Goal: Task Accomplishment & Management: Manage account settings

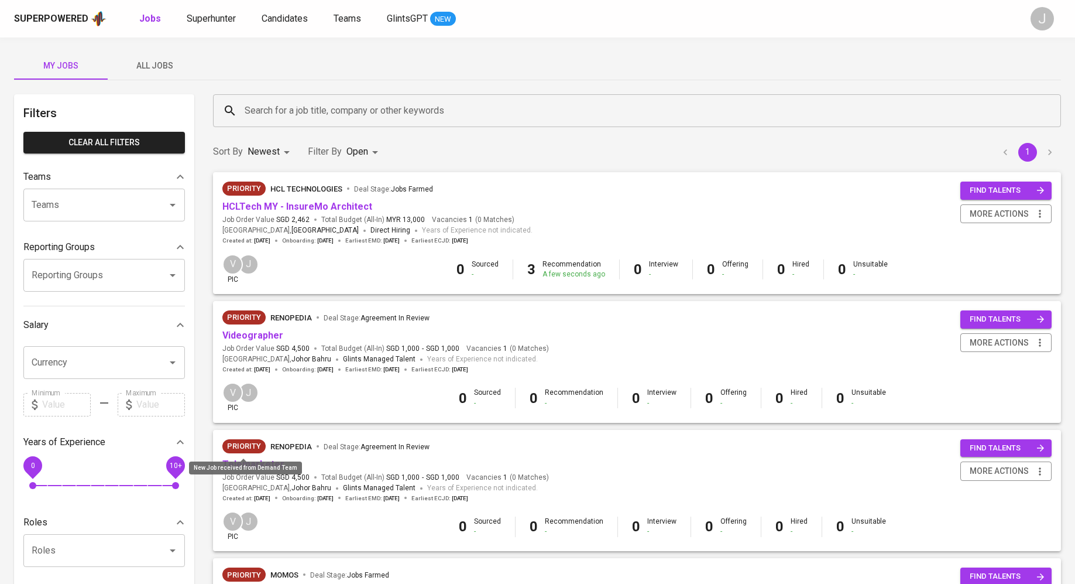
scroll to position [57, 0]
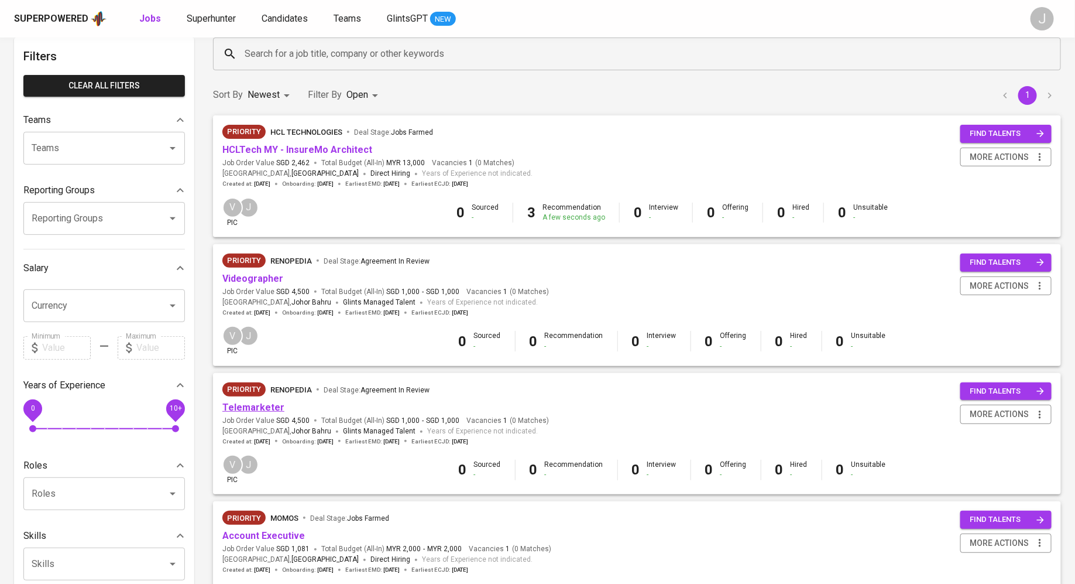
click at [258, 405] on link "Telemarketer" at bounding box center [253, 407] width 62 height 11
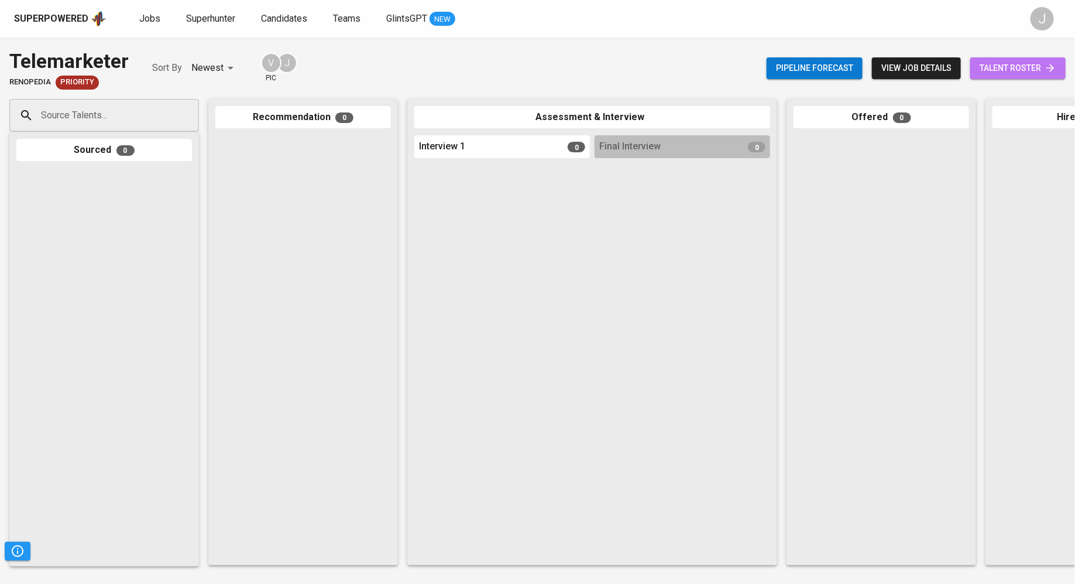
click at [1000, 64] on span "talent roster" at bounding box center [1018, 68] width 77 height 15
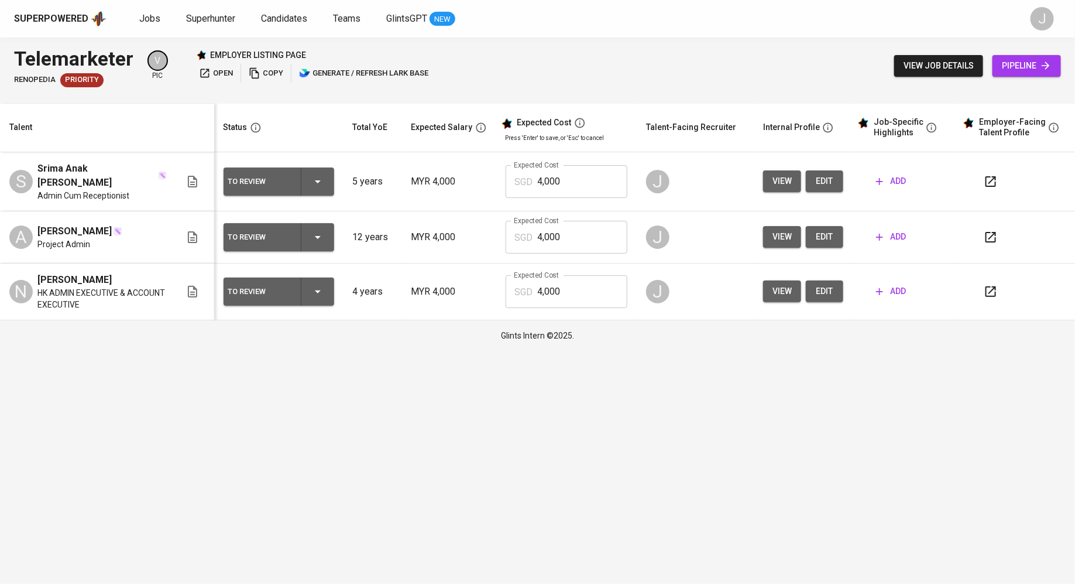
click at [314, 286] on div "To Review" at bounding box center [278, 292] width 101 height 28
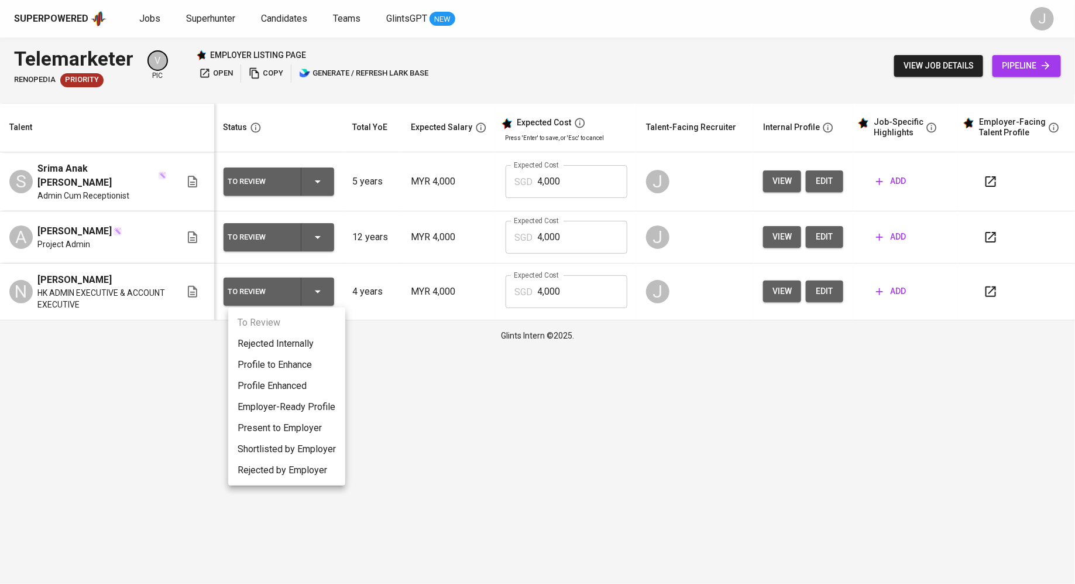
click at [535, 347] on div at bounding box center [537, 292] width 1075 height 584
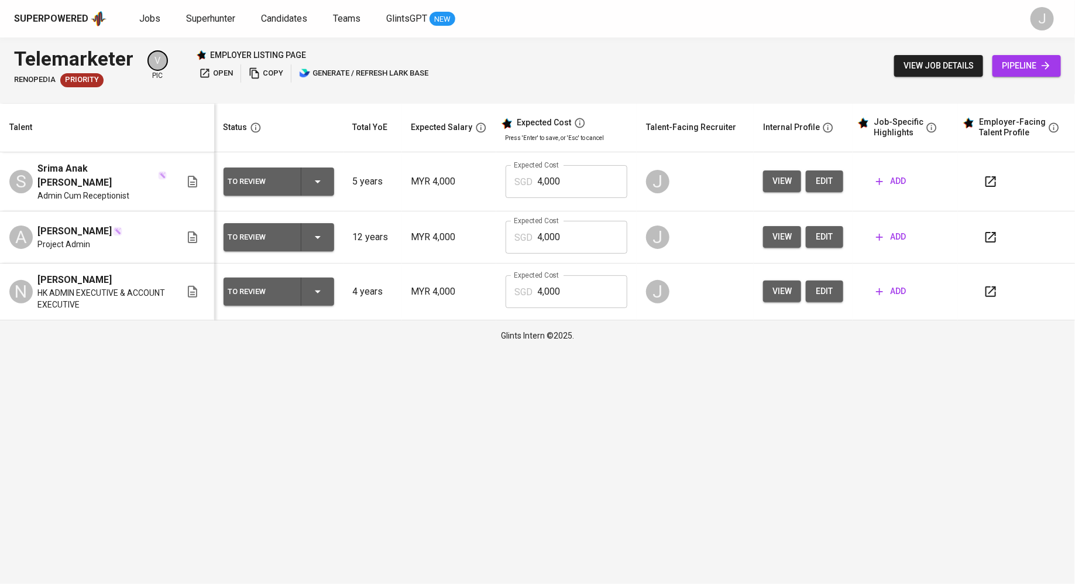
click at [275, 295] on div "To Review" at bounding box center [259, 291] width 63 height 15
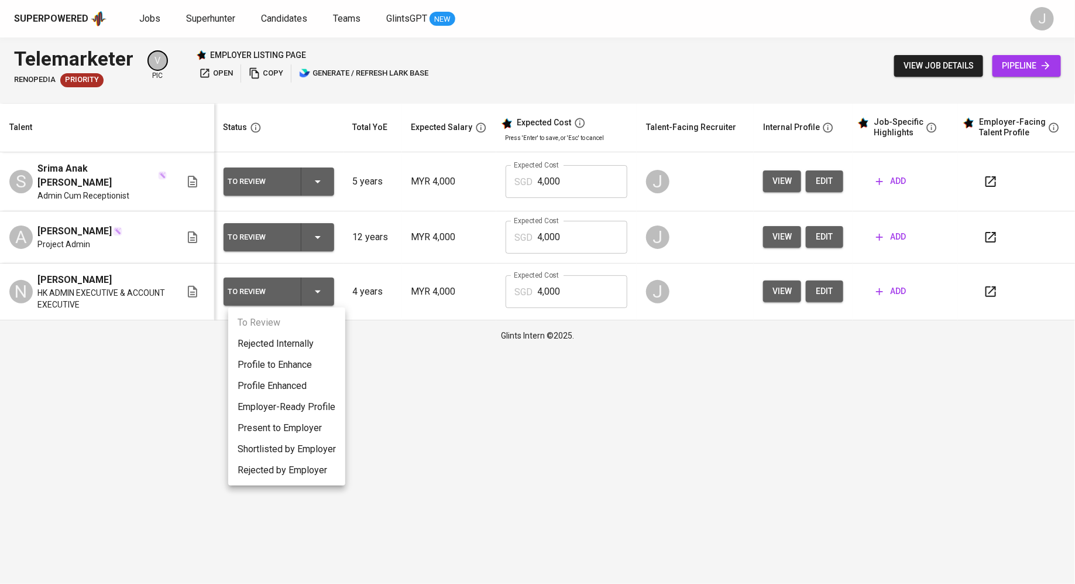
click at [773, 288] on div at bounding box center [537, 292] width 1075 height 584
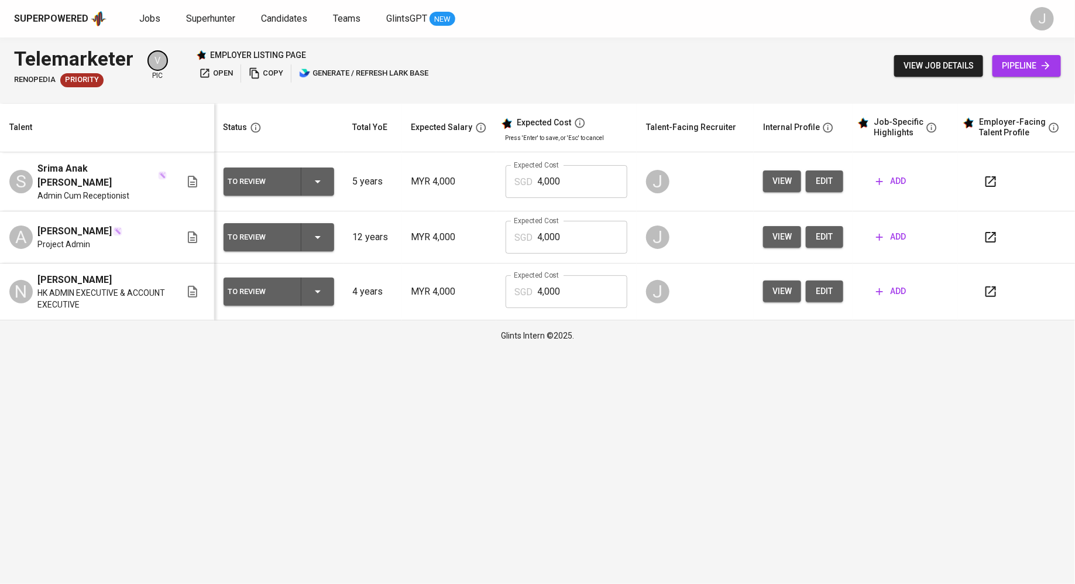
click at [773, 288] on div "To Review Rejected Internally Profile to Enhance Profile Enhanced Employer-Read…" at bounding box center [537, 292] width 1075 height 584
click at [773, 288] on span "view" at bounding box center [782, 291] width 19 height 15
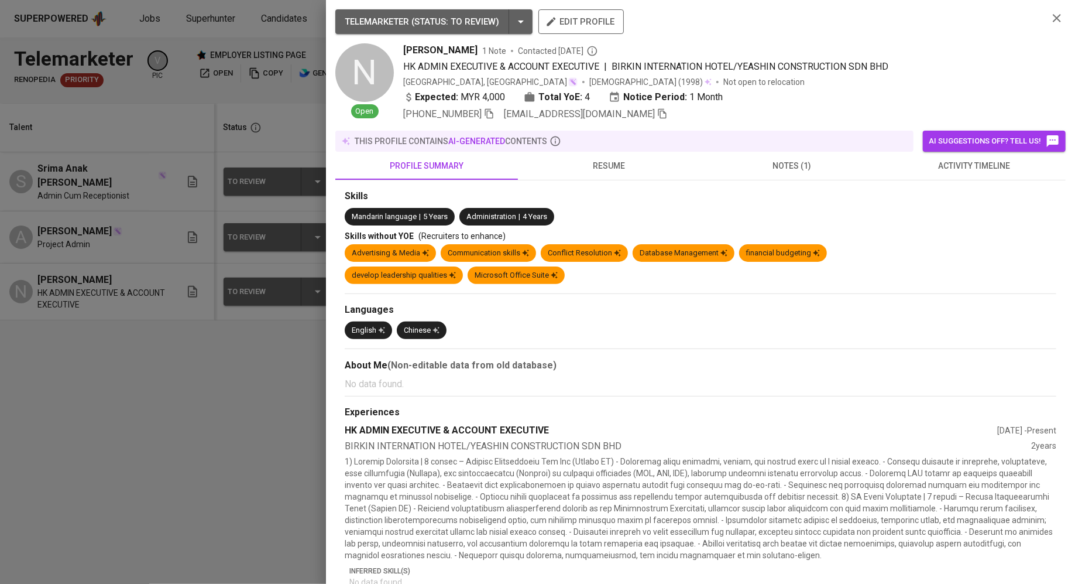
click at [657, 112] on icon "button" at bounding box center [662, 113] width 11 height 11
click at [177, 148] on div at bounding box center [537, 292] width 1075 height 584
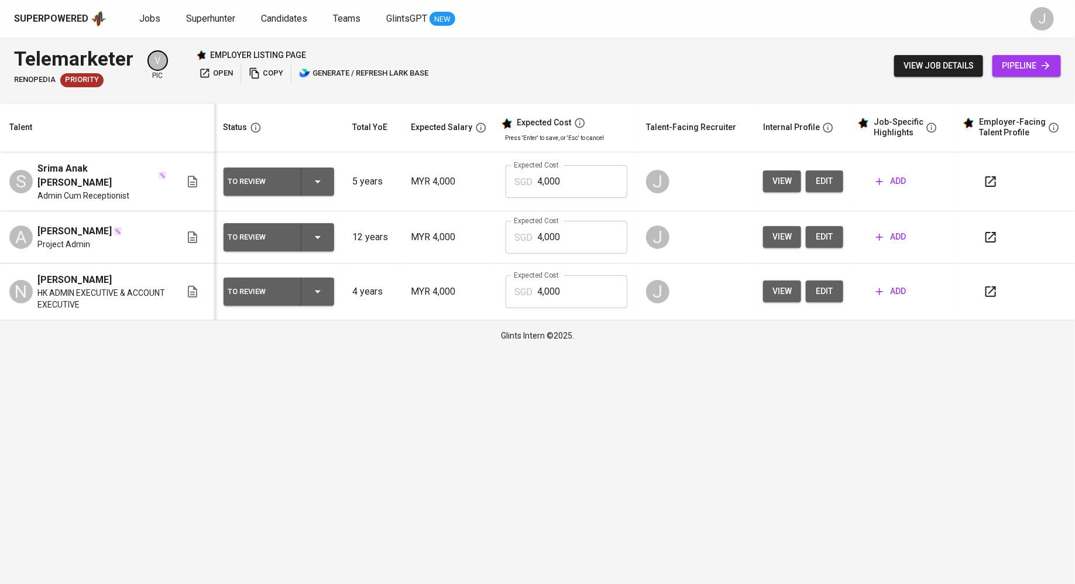
click at [1026, 71] on span "pipeline" at bounding box center [1027, 66] width 50 height 15
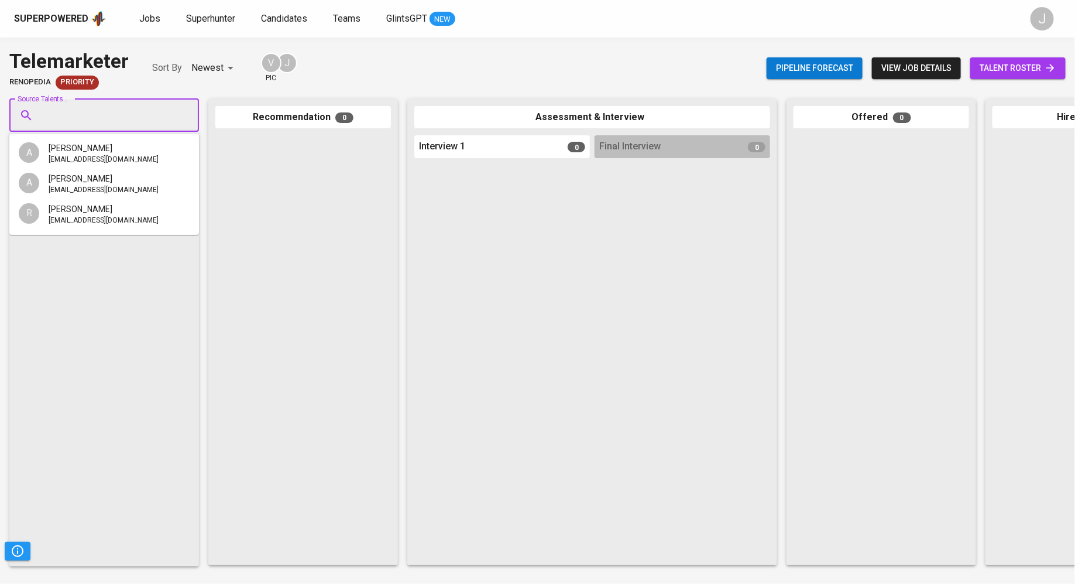
click at [75, 110] on input "Source Talents..." at bounding box center [99, 115] width 123 height 22
paste input "ninaaron80@gmail.com"
type input "ninaaron80@gmail.com"
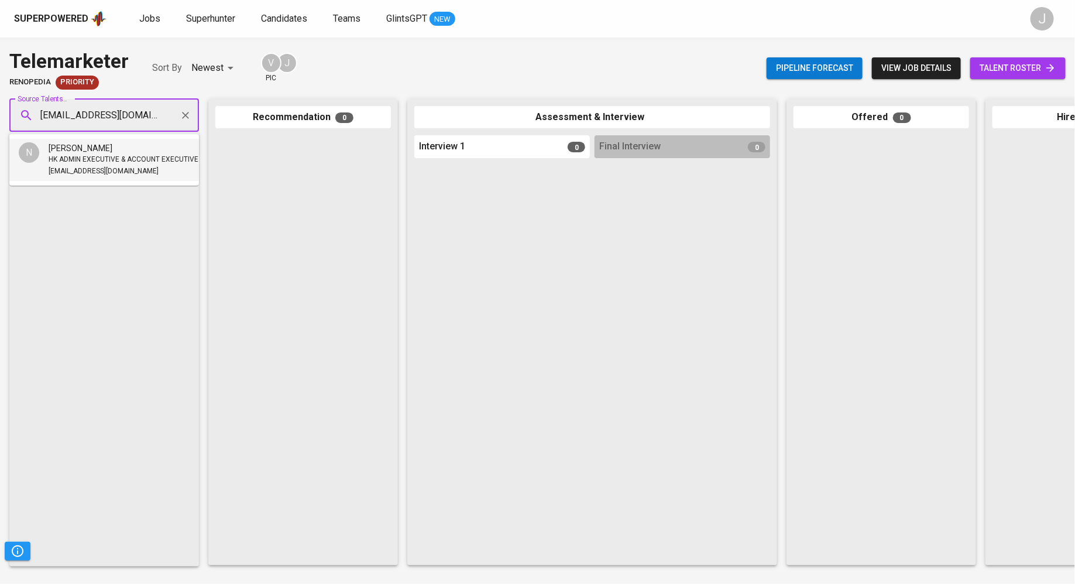
click at [148, 152] on div "[PERSON_NAME]" at bounding box center [124, 148] width 150 height 12
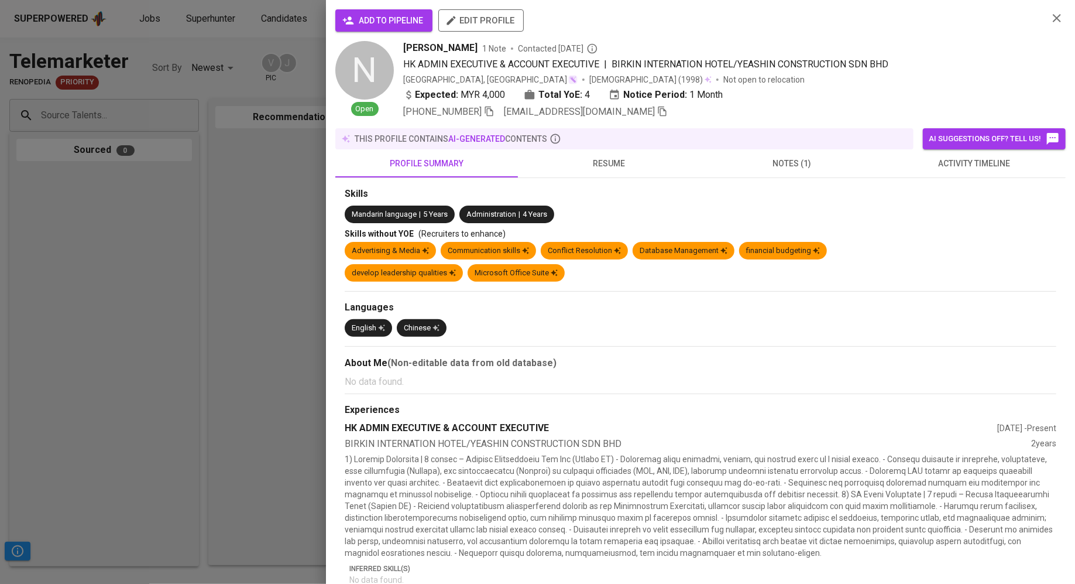
click at [350, 19] on icon "button" at bounding box center [348, 20] width 11 height 8
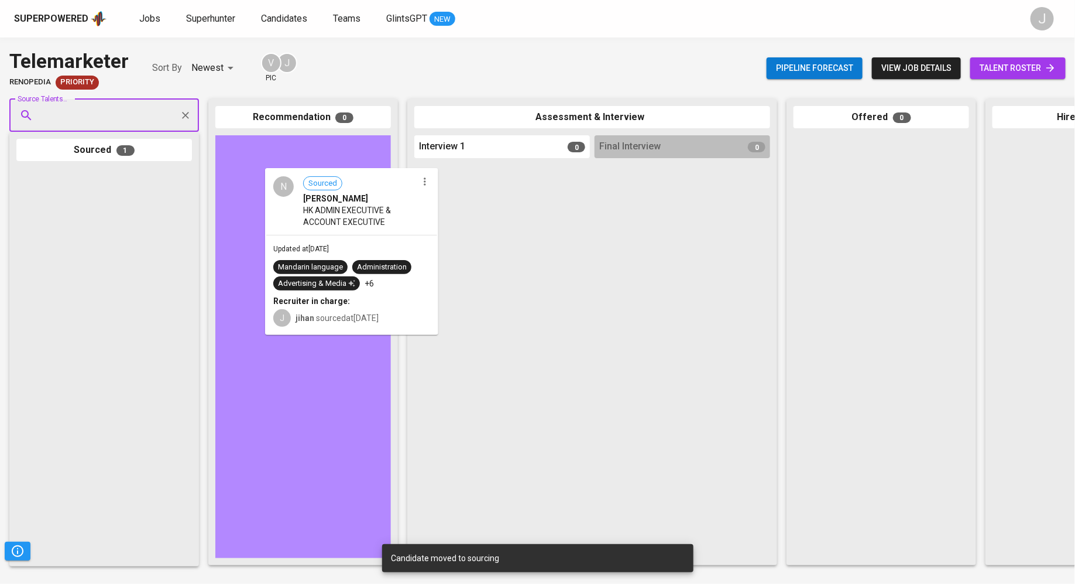
drag, startPoint x: 66, startPoint y: 212, endPoint x: 306, endPoint y: 204, distance: 240.2
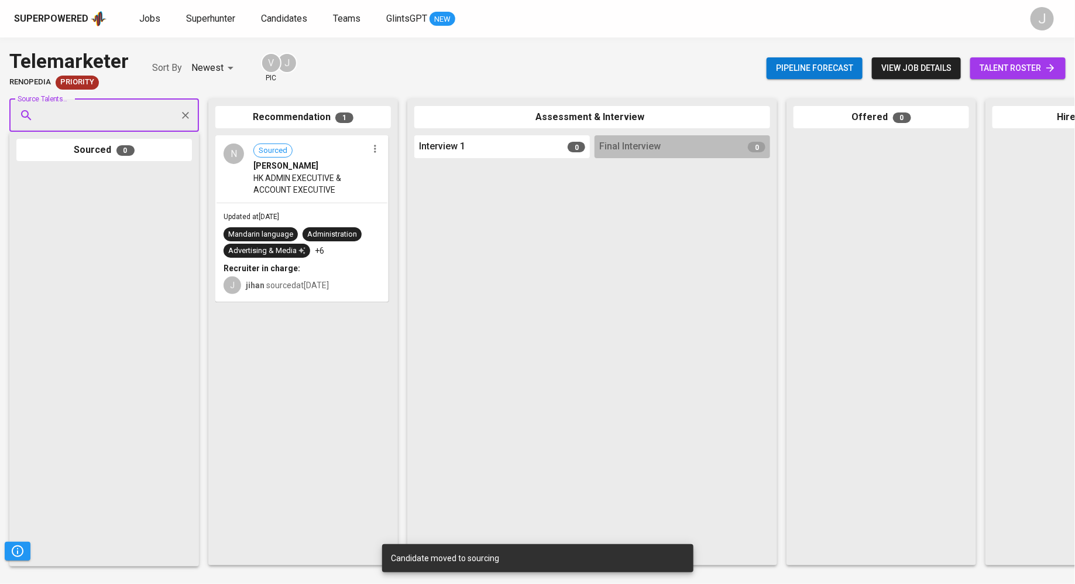
click at [1005, 64] on span "talent roster" at bounding box center [1018, 68] width 77 height 15
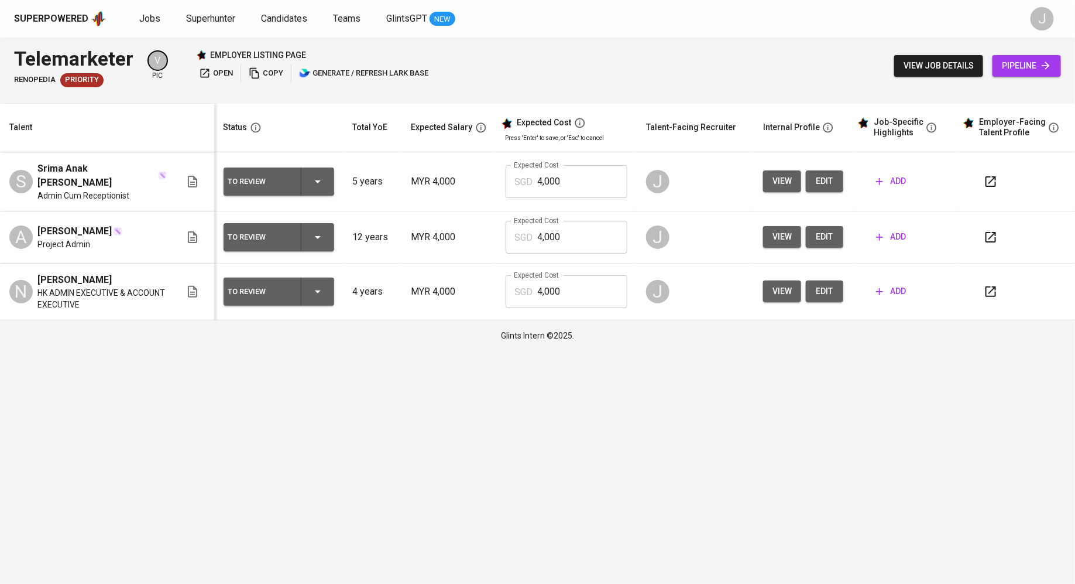
click at [781, 235] on span "view" at bounding box center [782, 237] width 19 height 15
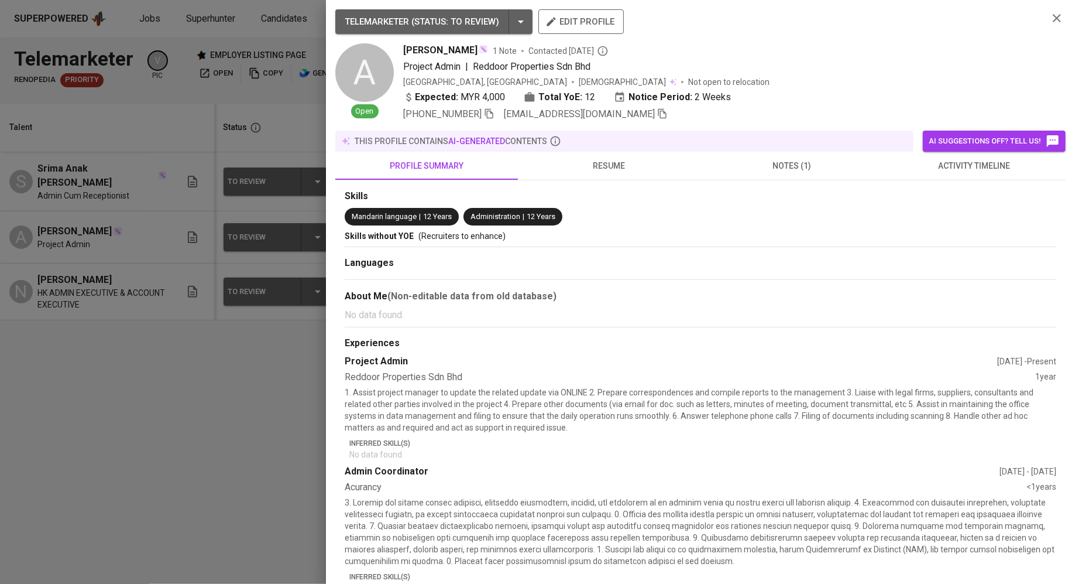
click at [614, 114] on div "+60 16-730-5812 yinglingfong@gmail.com" at bounding box center [721, 114] width 636 height 14
drag, startPoint x: 597, startPoint y: 113, endPoint x: 605, endPoint y: 113, distance: 8.2
click at [605, 113] on span "yinglingfong@gmail.com" at bounding box center [586, 114] width 164 height 14
click at [659, 113] on icon "button" at bounding box center [663, 114] width 8 height 10
click at [220, 160] on div at bounding box center [537, 292] width 1075 height 584
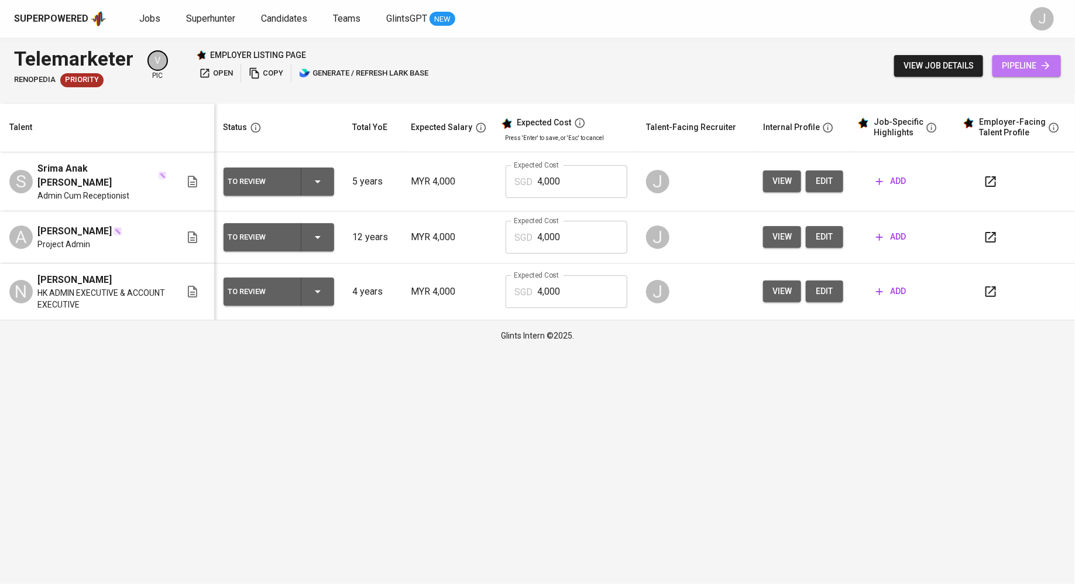
click at [1019, 65] on span "pipeline" at bounding box center [1027, 66] width 50 height 15
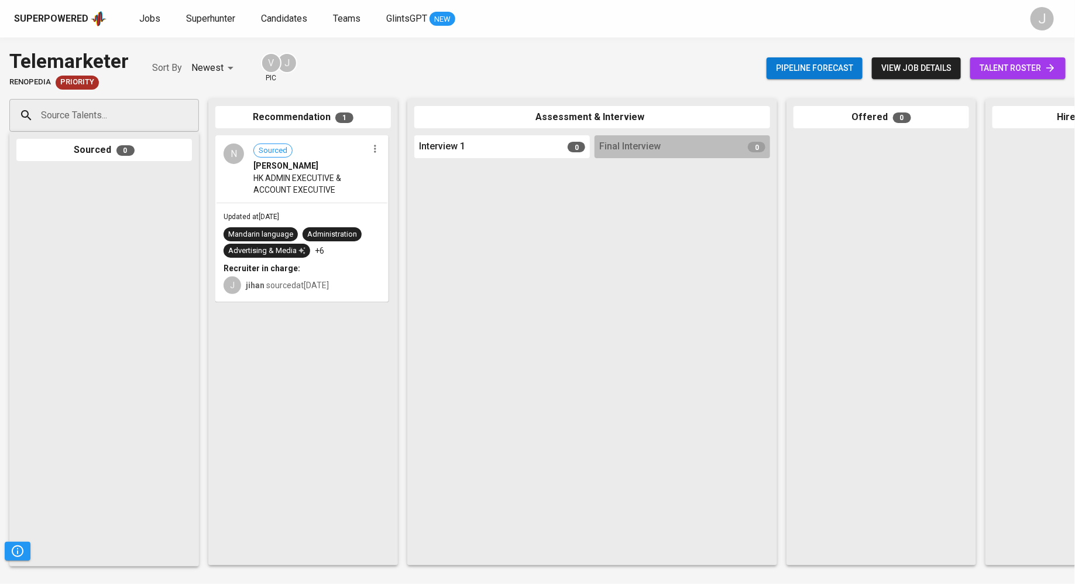
click at [86, 122] on input "Source Talents..." at bounding box center [99, 115] width 123 height 22
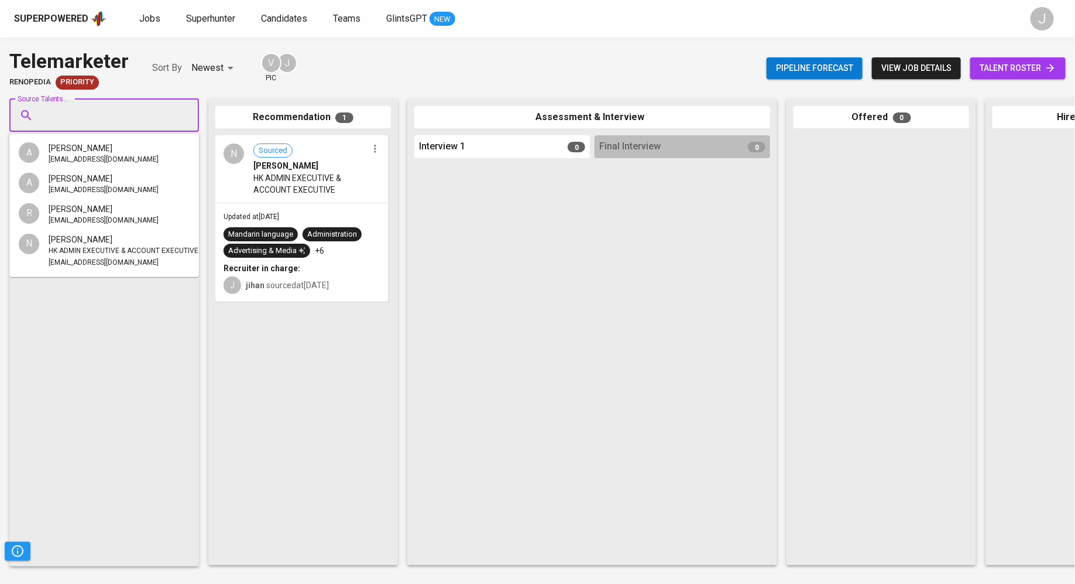
paste input "yinglingfong@gmail.com"
type input "yinglingfong@gmail.com"
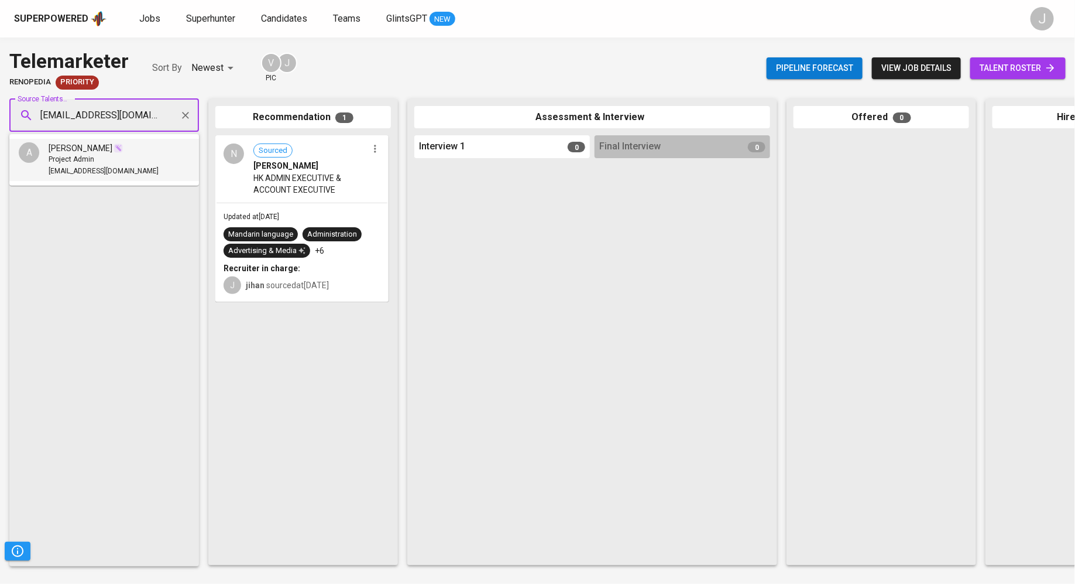
click at [132, 156] on li "A Adelyn Fong Project Admin yinglingfong@gmail.com" at bounding box center [104, 160] width 190 height 42
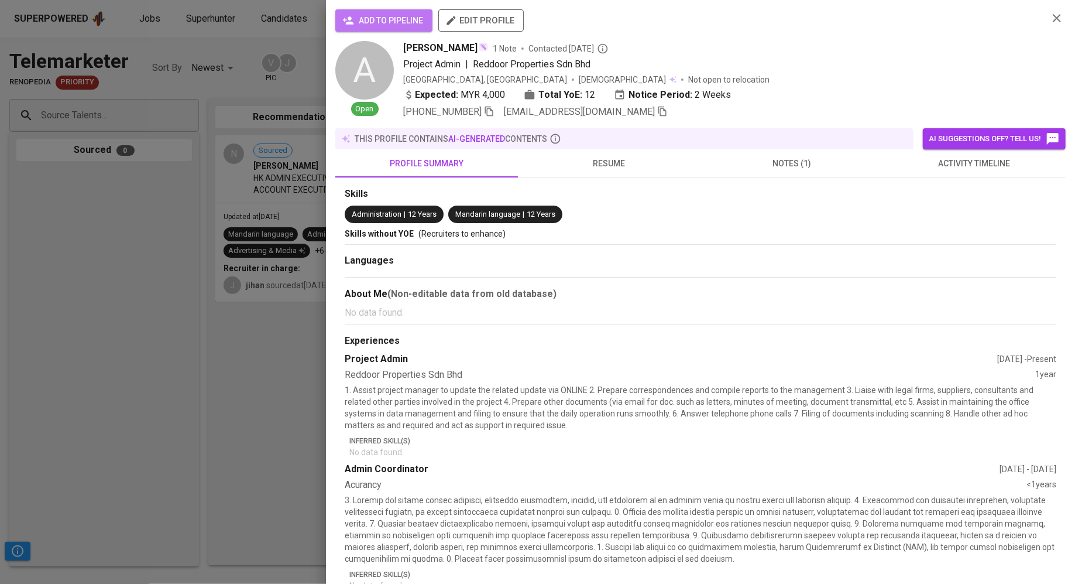
click at [340, 26] on button "add to pipeline" at bounding box center [383, 20] width 97 height 22
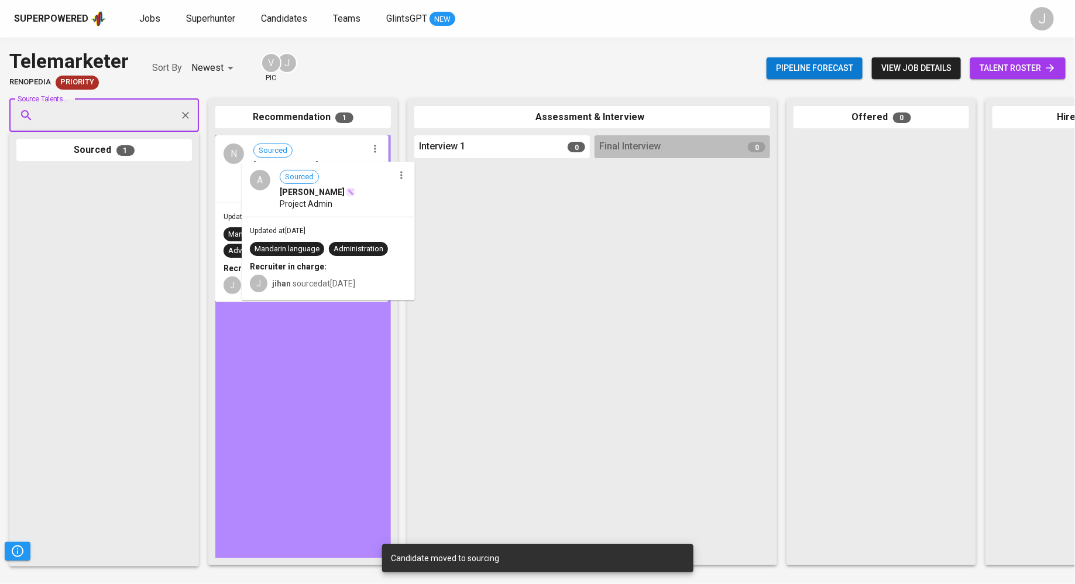
drag, startPoint x: 57, startPoint y: 218, endPoint x: 286, endPoint y: 211, distance: 229.0
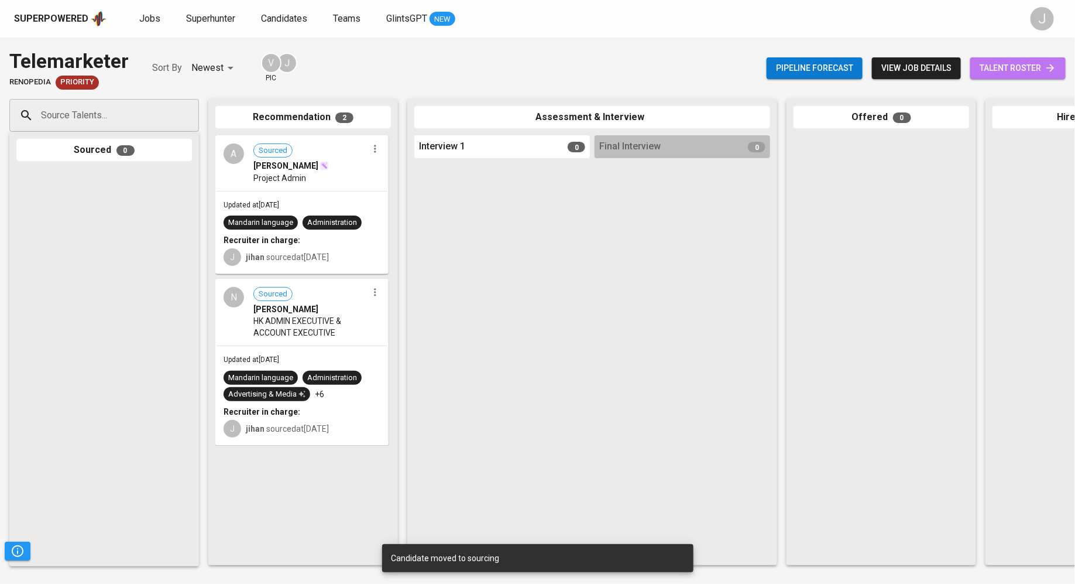
click at [1026, 74] on span "talent roster" at bounding box center [1018, 68] width 77 height 15
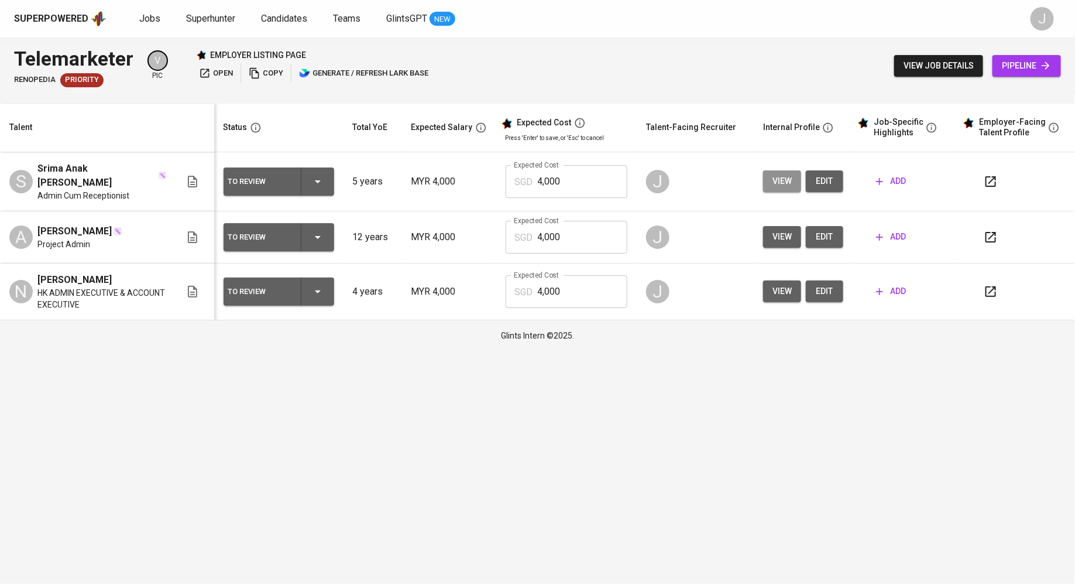
click at [782, 185] on span "view" at bounding box center [782, 181] width 19 height 15
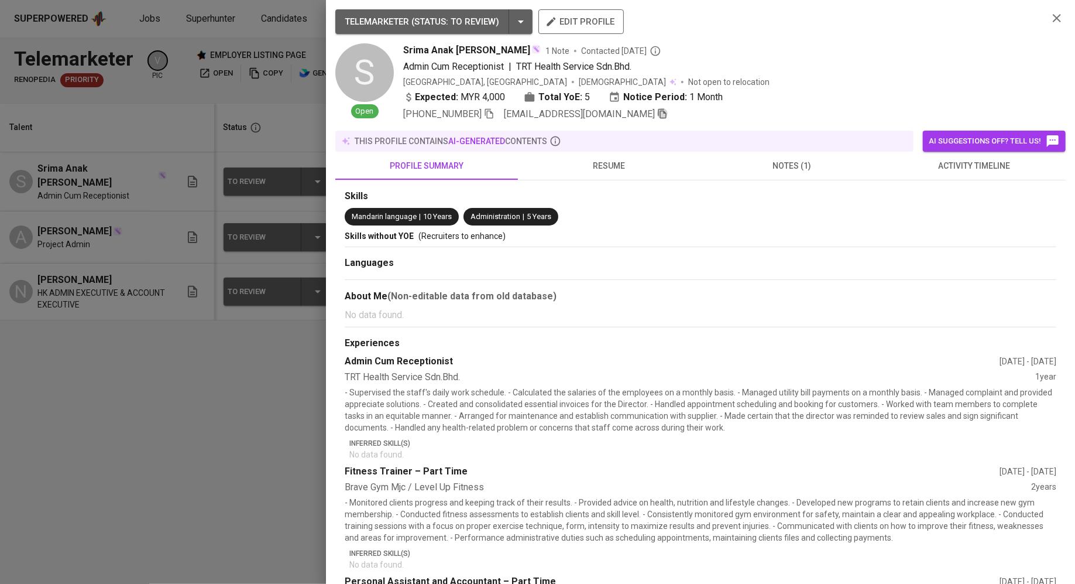
click at [657, 117] on icon "button" at bounding box center [662, 113] width 11 height 11
click at [301, 143] on div at bounding box center [537, 292] width 1075 height 584
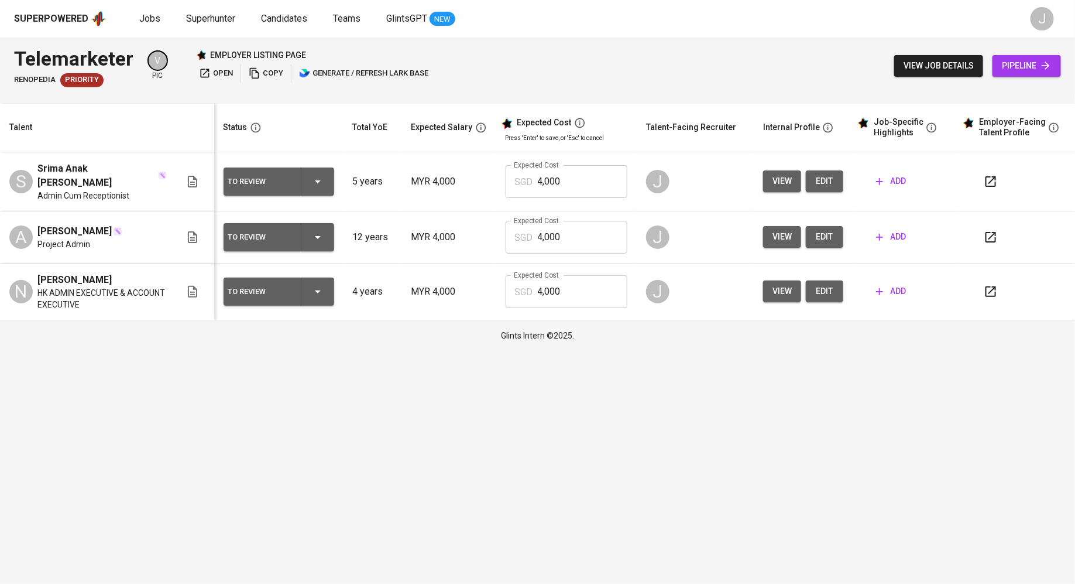
click at [1010, 71] on span "pipeline" at bounding box center [1027, 66] width 50 height 15
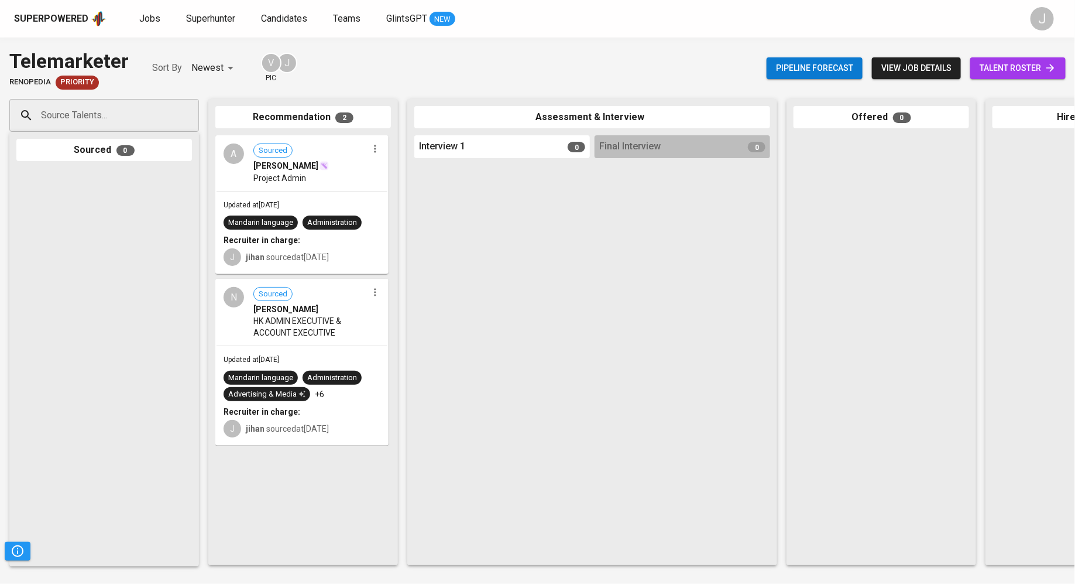
click at [99, 99] on div "Source Talents... Source Talents... Sourced 0 Recommendation 2 A Sourced Adelyn…" at bounding box center [697, 332] width 1394 height 485
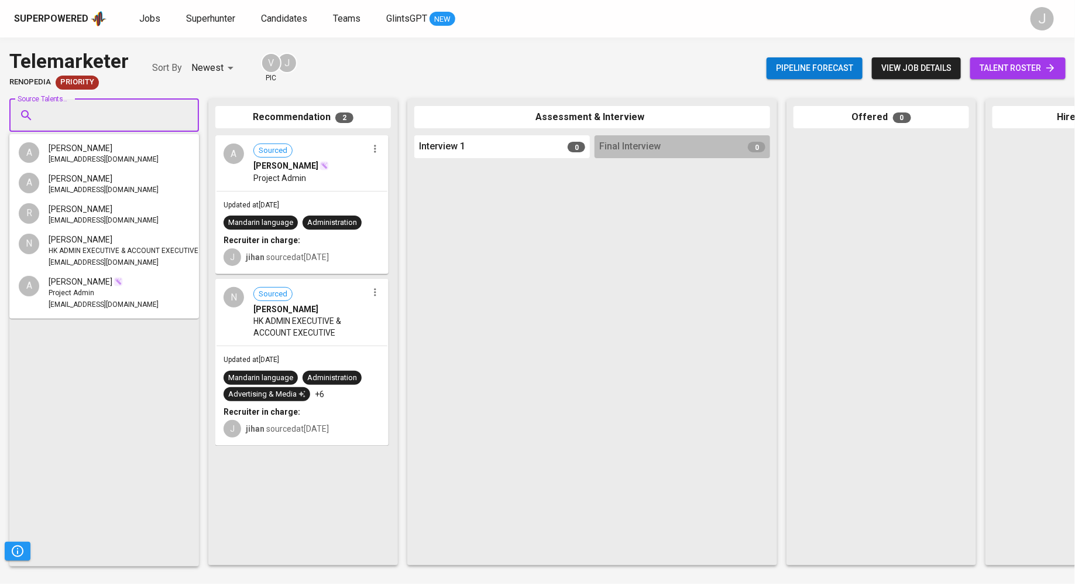
click at [98, 104] on input "Source Talents..." at bounding box center [99, 115] width 123 height 22
paste input "mrs.s.card00@gmail.com"
type input "mrs.s.card00@gmail.com"
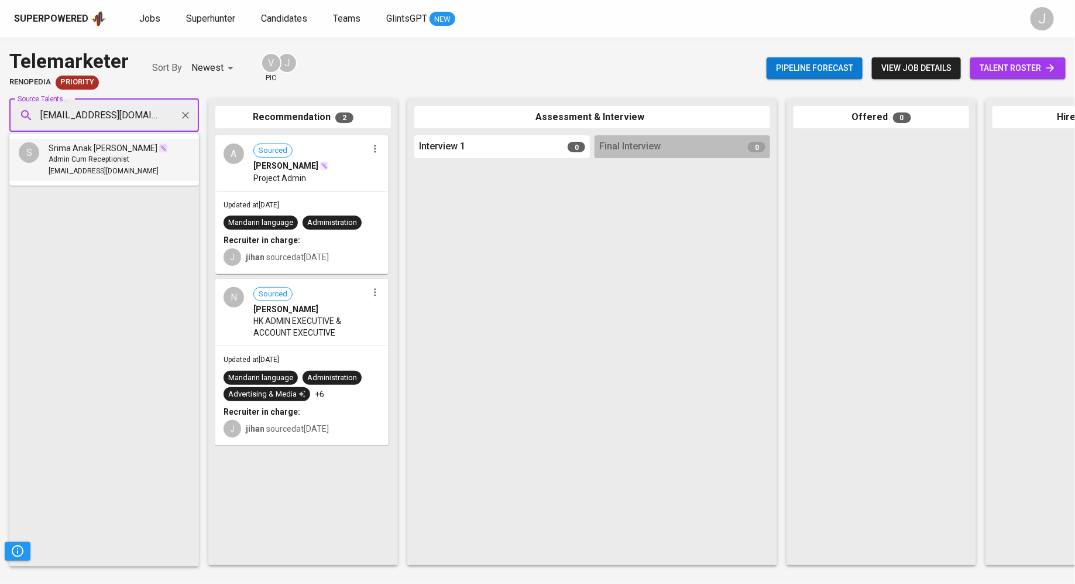
click at [115, 150] on span "Srima Anak [PERSON_NAME]" at bounding box center [103, 148] width 109 height 12
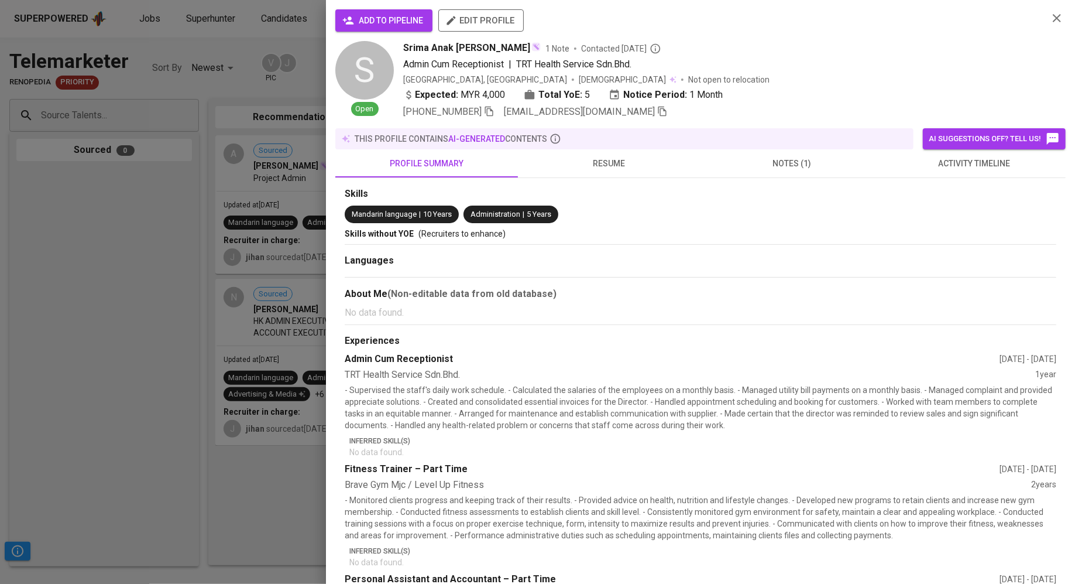
click at [369, 22] on span "add to pipeline" at bounding box center [384, 20] width 78 height 15
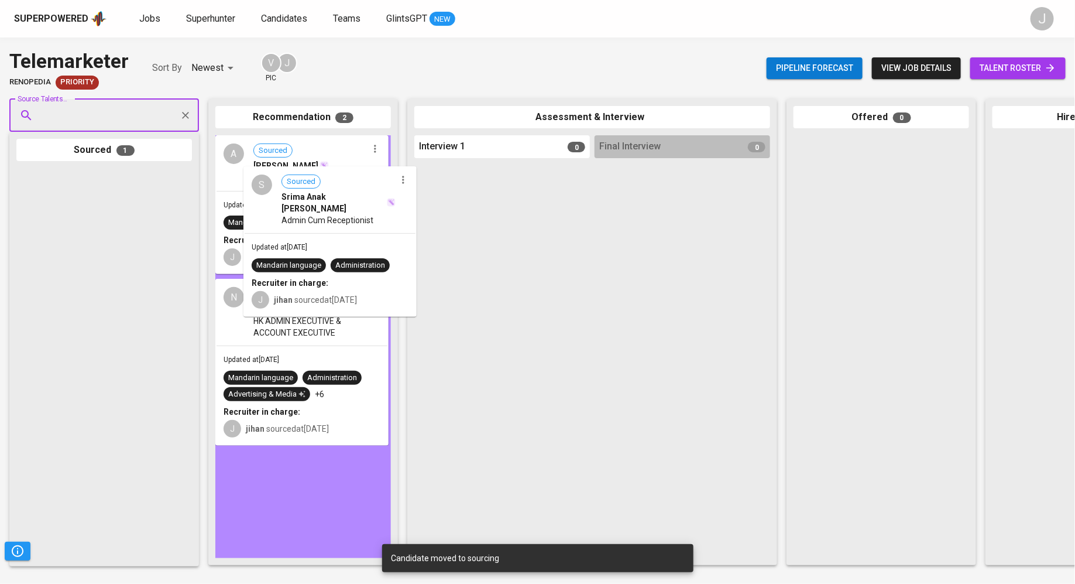
drag, startPoint x: 62, startPoint y: 210, endPoint x: 295, endPoint y: 201, distance: 233.2
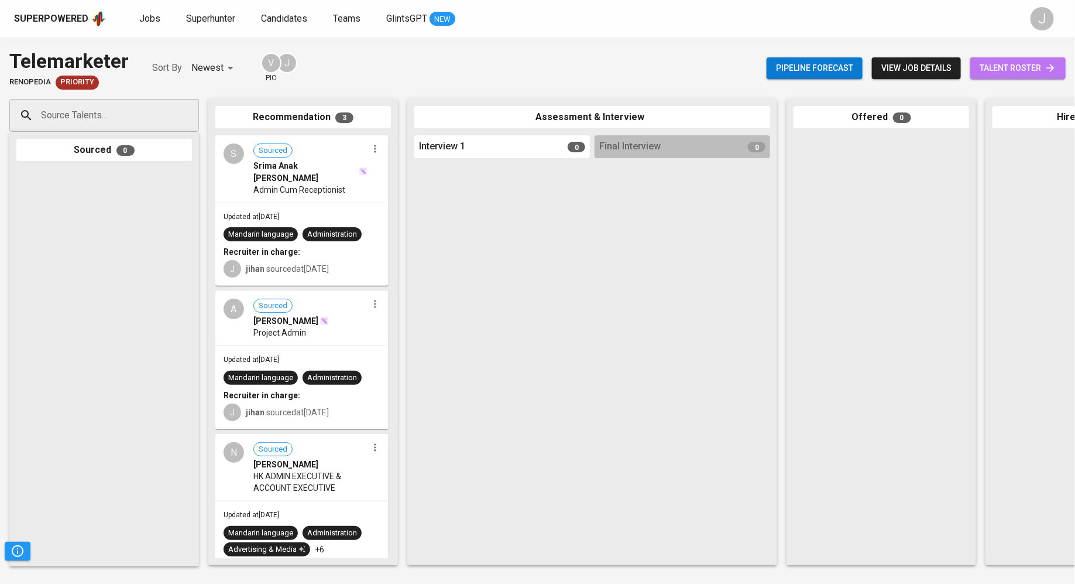
click at [1009, 68] on span "talent roster" at bounding box center [1018, 68] width 77 height 15
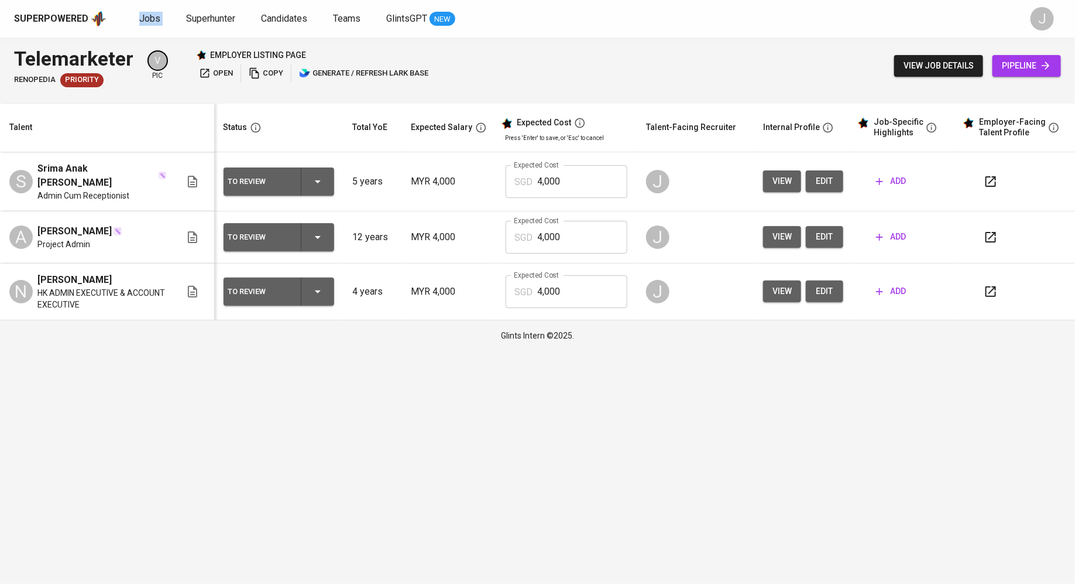
click at [881, 243] on span "add" at bounding box center [891, 237] width 30 height 15
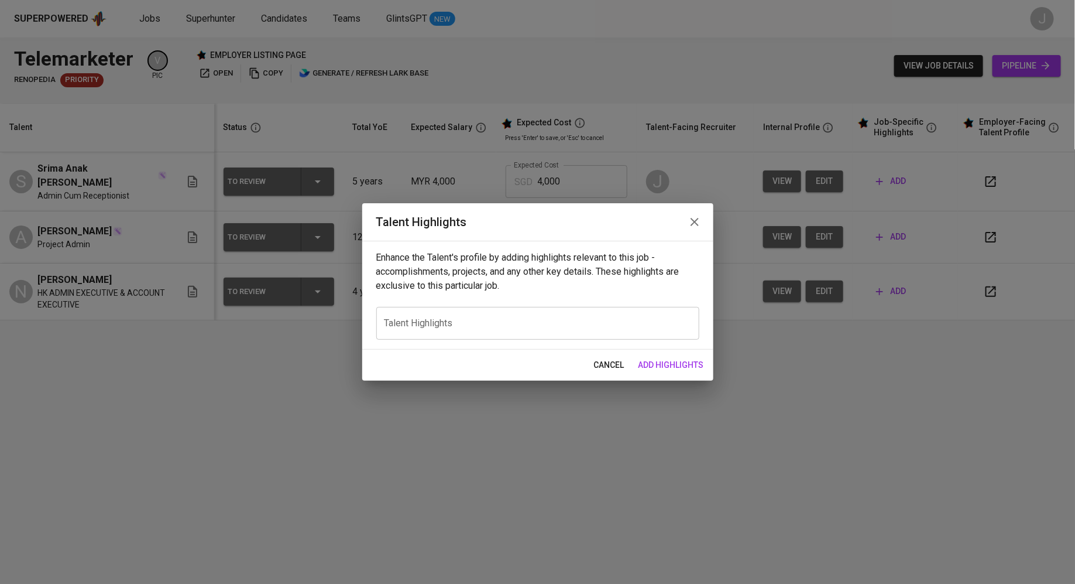
click at [520, 335] on div "x Talent Highlights" at bounding box center [537, 323] width 323 height 33
paste textarea "Resume: [URL][DOMAIN_NAME] [PERSON_NAME] is a highly experienced administrative…"
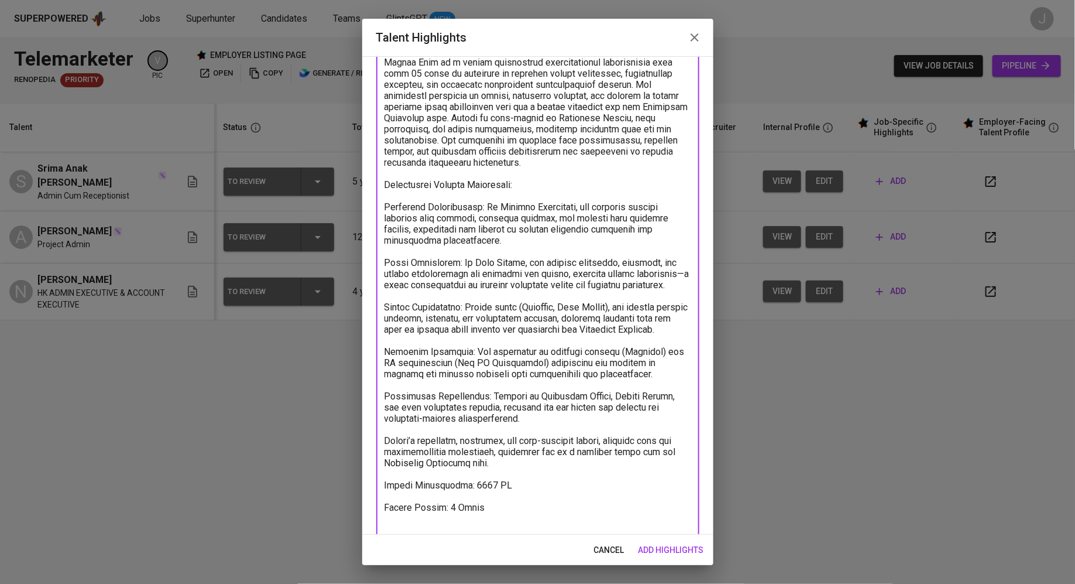
type textarea "Resume: [URL][DOMAIN_NAME] [PERSON_NAME] is a highly experienced administrative…"
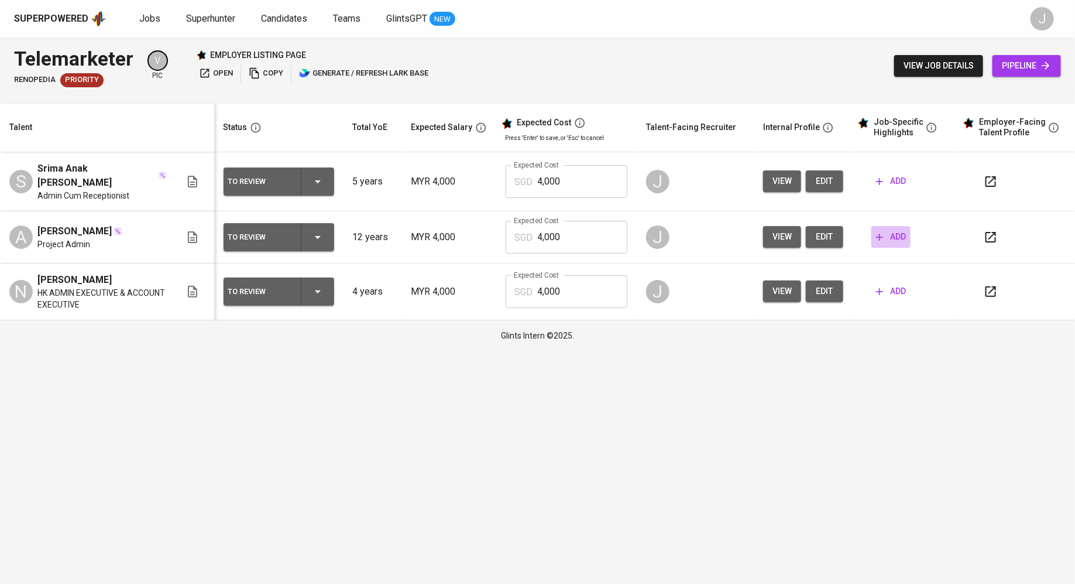
click at [897, 237] on span "add" at bounding box center [891, 237] width 30 height 15
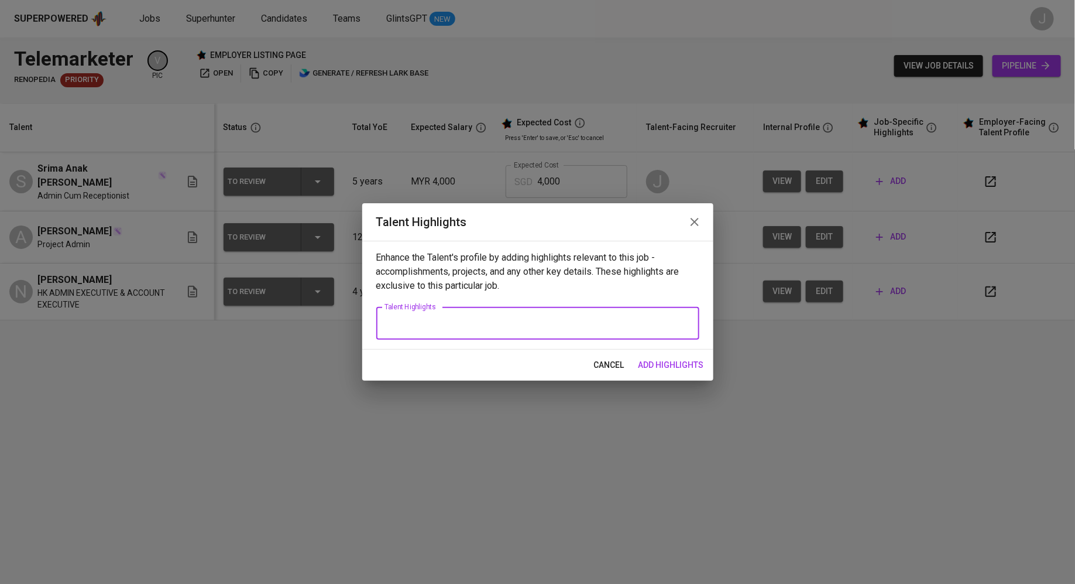
click at [529, 324] on textarea at bounding box center [538, 323] width 307 height 11
paste textarea "Resume: [URL][DOMAIN_NAME] [PERSON_NAME] is a highly experienced administrative…"
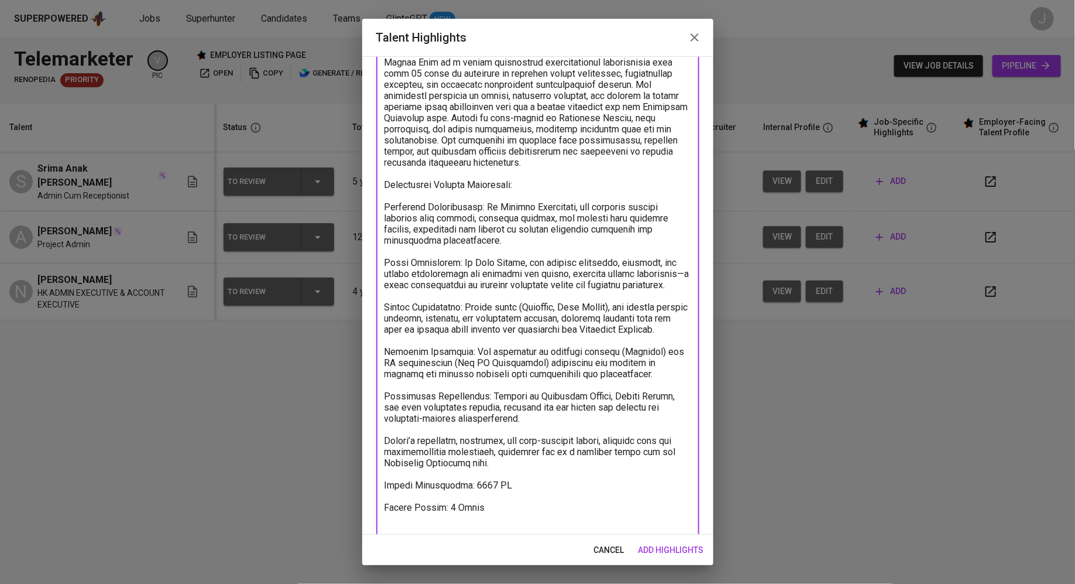
type textarea "Resume: [URL][DOMAIN_NAME] [PERSON_NAME] is a highly experienced administrative…"
click at [652, 546] on span "add highlights" at bounding box center [672, 550] width 66 height 15
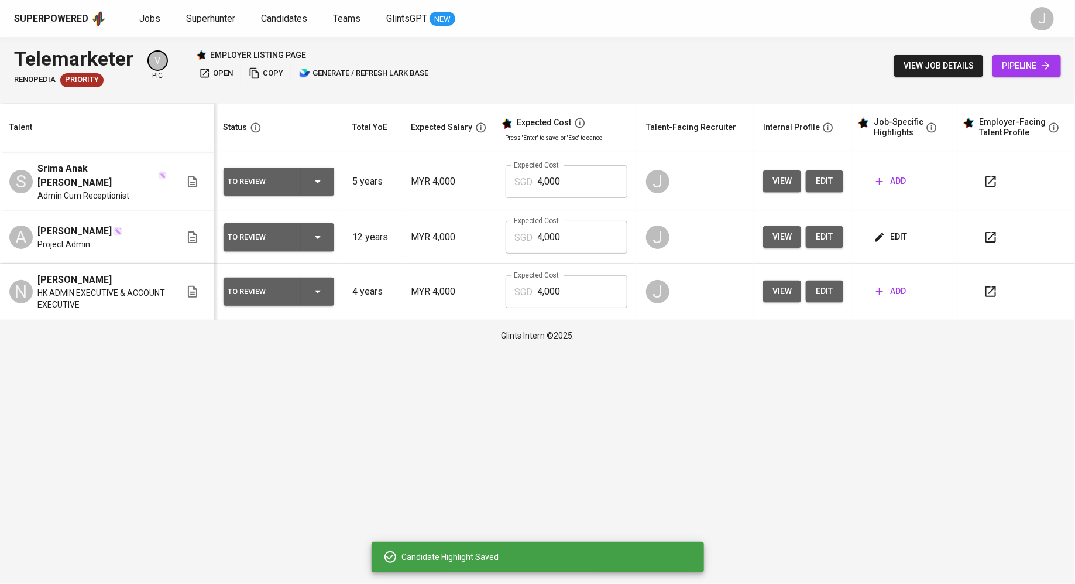
click at [888, 288] on span "add" at bounding box center [891, 291] width 30 height 15
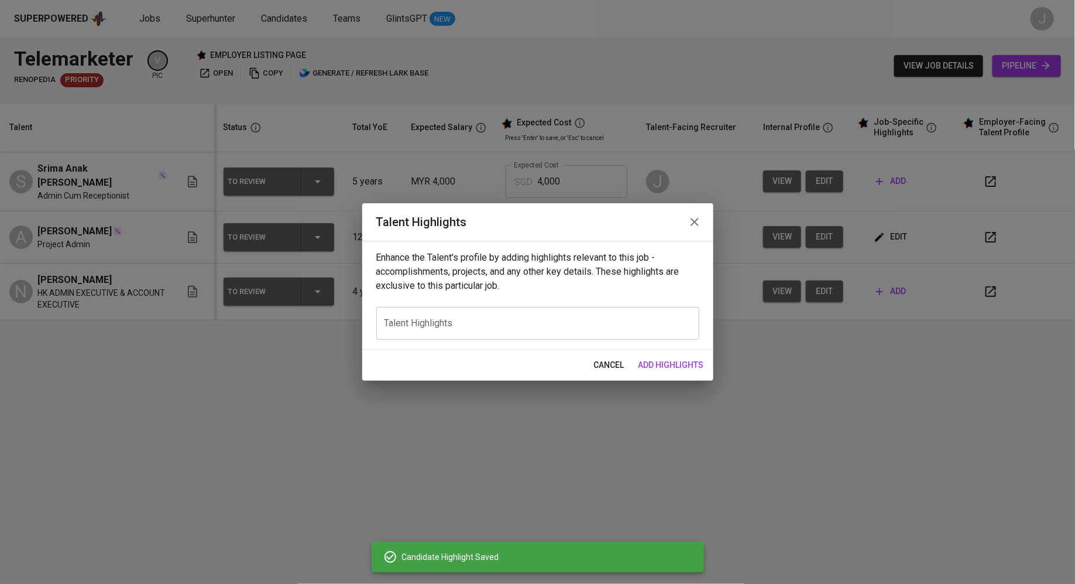
click at [512, 309] on div "x Talent Highlights" at bounding box center [537, 323] width 323 height 33
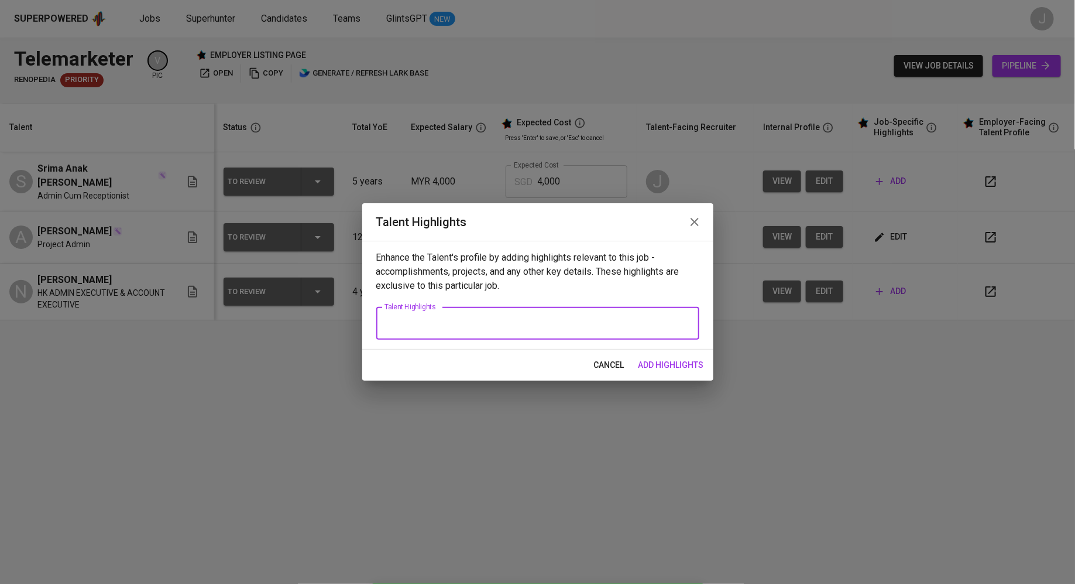
paste textarea "Resume: [URL][DOMAIN_NAME] [PERSON_NAME] is a highly skilled and versatile prof…"
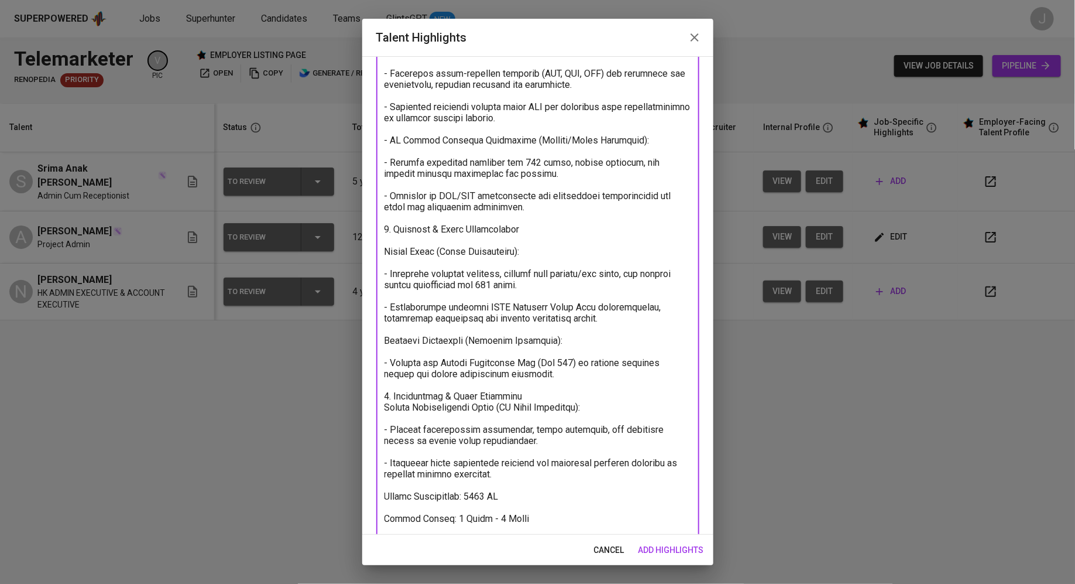
scroll to position [530, 0]
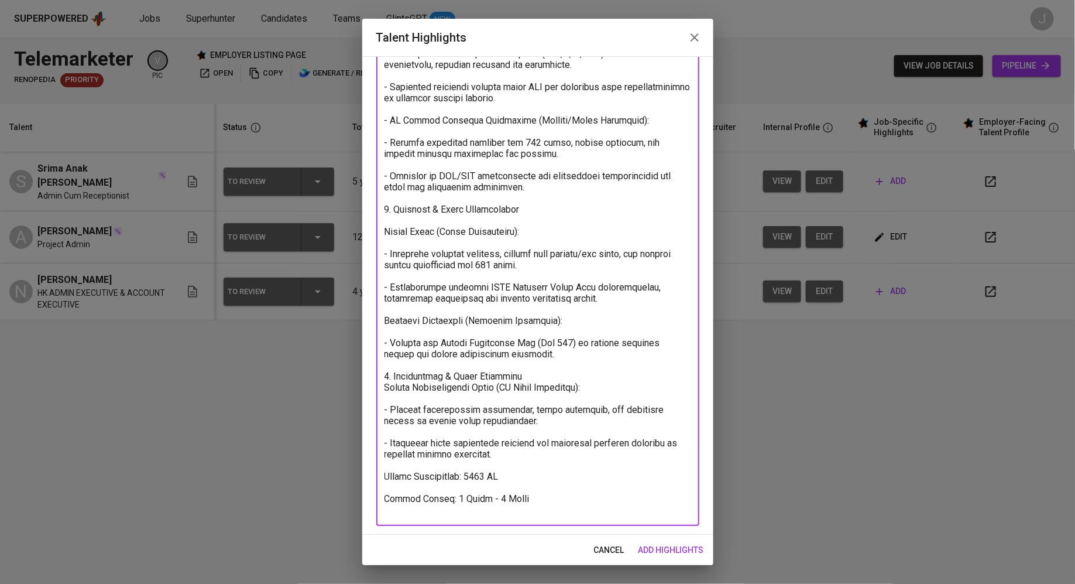
click at [478, 478] on textarea at bounding box center [538, 59] width 307 height 912
drag, startPoint x: 513, startPoint y: 474, endPoint x: 465, endPoint y: 475, distance: 48.0
click at [465, 475] on textarea at bounding box center [538, 59] width 307 height 912
type textarea "Resume: [URL][DOMAIN_NAME] [PERSON_NAME] is a highly skilled and versatile prof…"
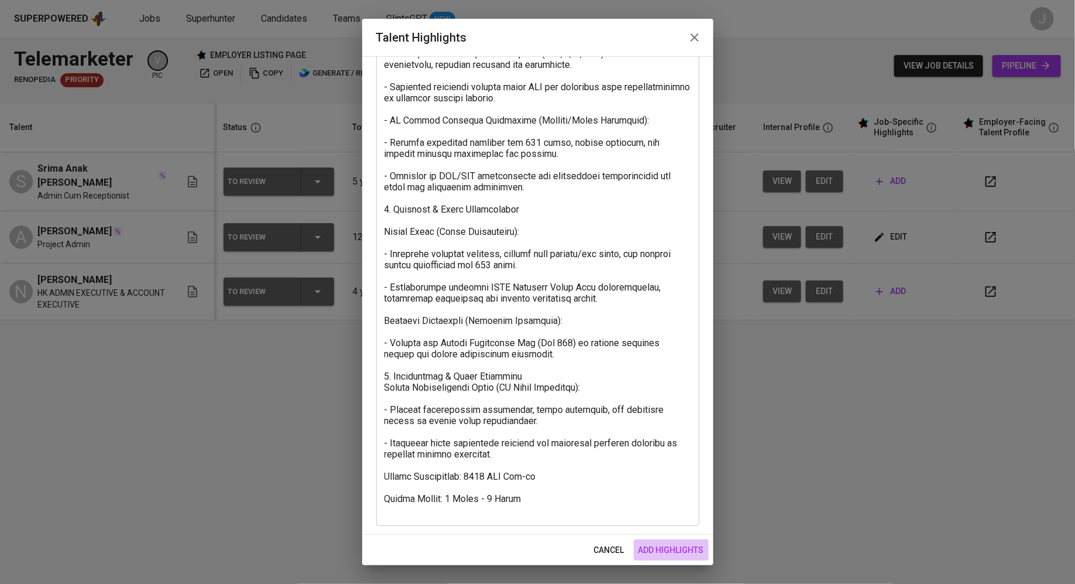
click at [679, 540] on button "add highlights" at bounding box center [671, 550] width 75 height 22
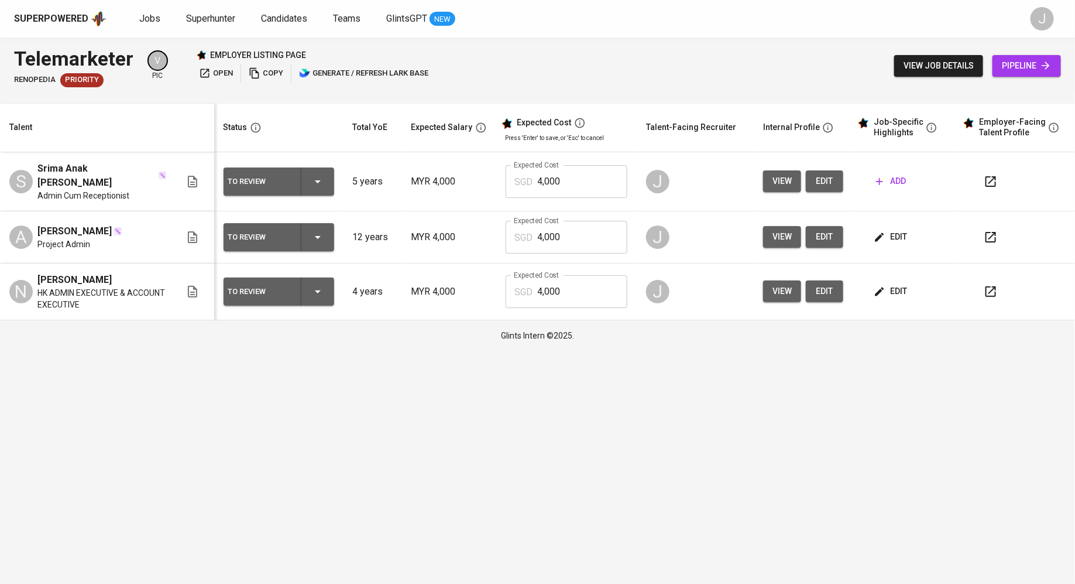
click at [570, 241] on input "4,000" at bounding box center [583, 237] width 90 height 33
type input "2,100"
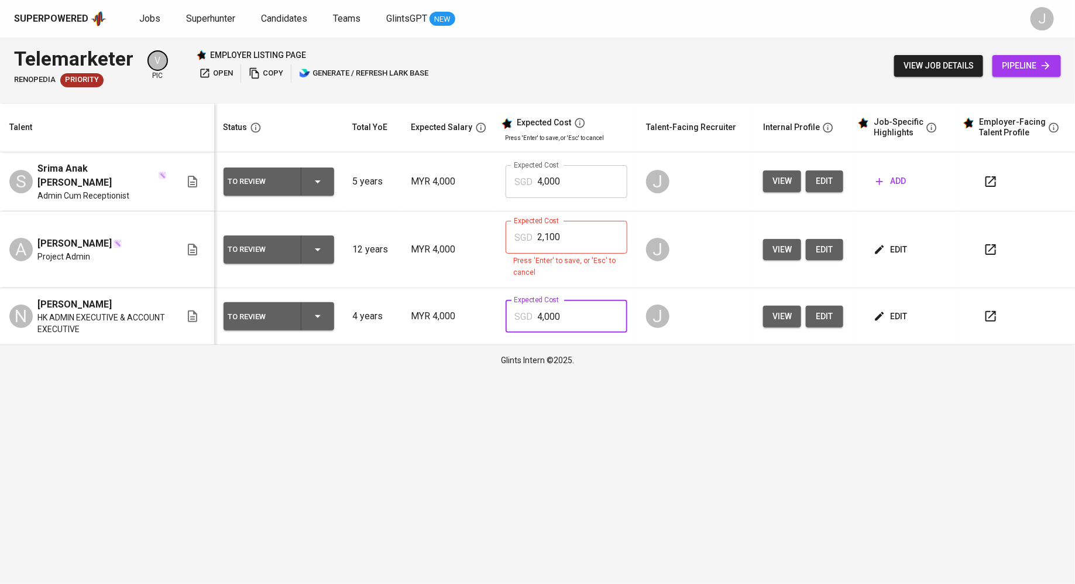
click at [562, 290] on td "Expected Cost SGD 4,000 Expected Cost" at bounding box center [566, 316] width 141 height 57
click at [592, 243] on input "2,100" at bounding box center [583, 237] width 90 height 33
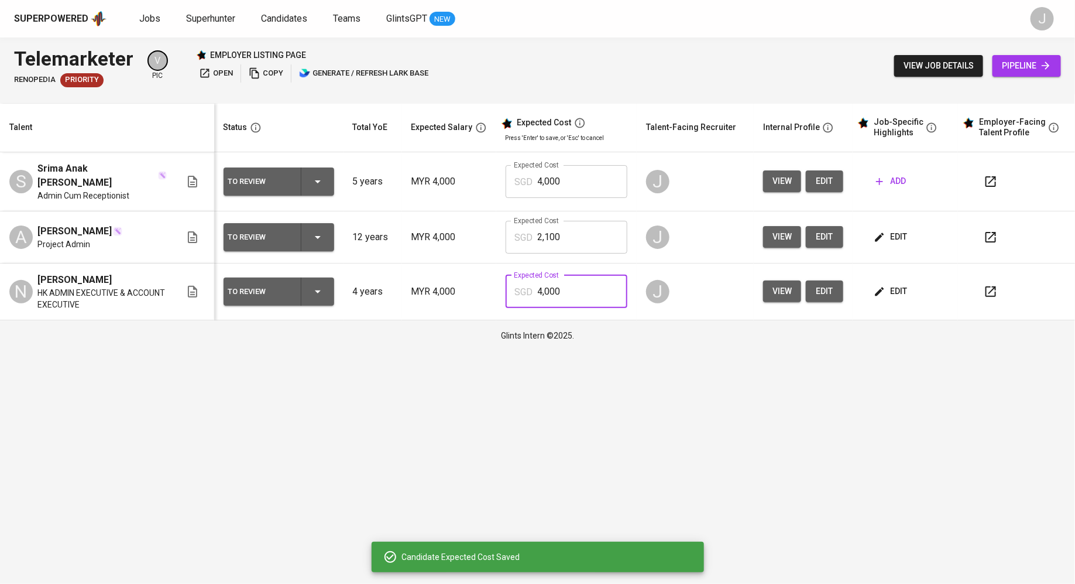
click at [577, 282] on input "4,000" at bounding box center [583, 291] width 90 height 33
type input "2,100"
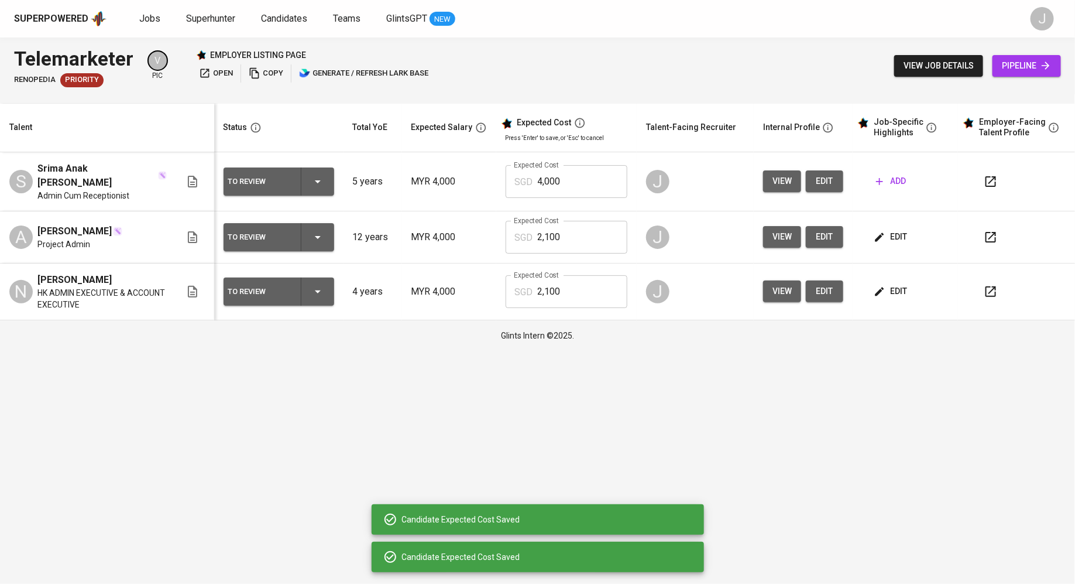
click at [890, 236] on span "edit" at bounding box center [891, 237] width 31 height 15
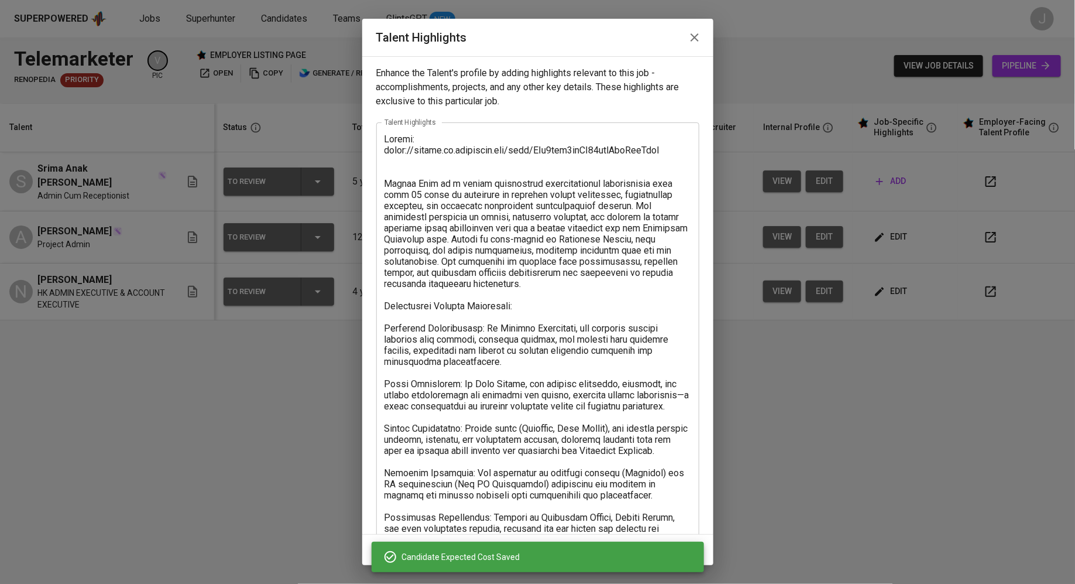
scroll to position [141, 0]
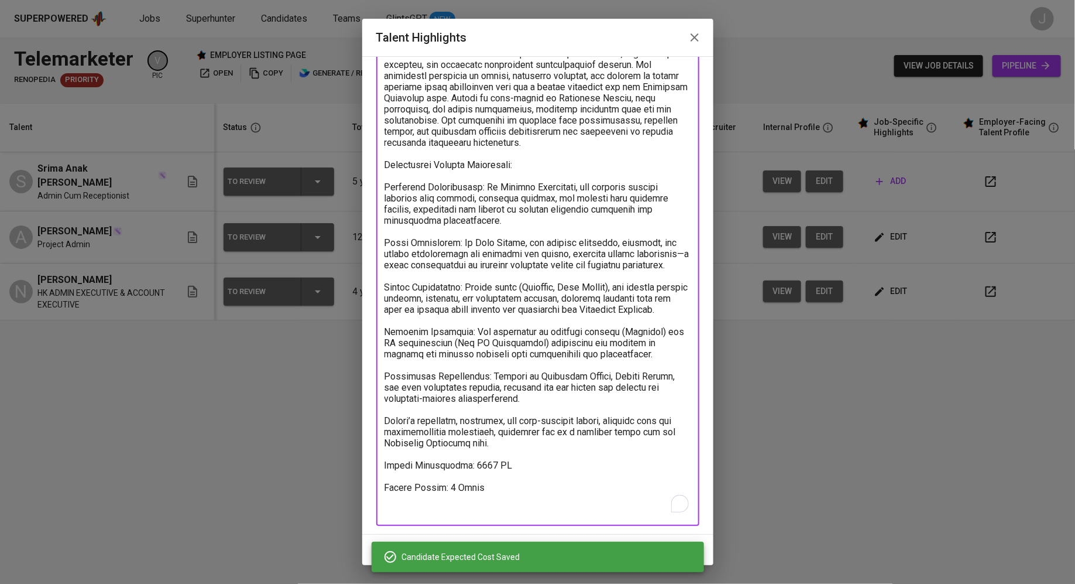
click at [471, 487] on textarea "To enrich screen reader interactions, please activate Accessibility in Grammarl…" at bounding box center [538, 253] width 307 height 523
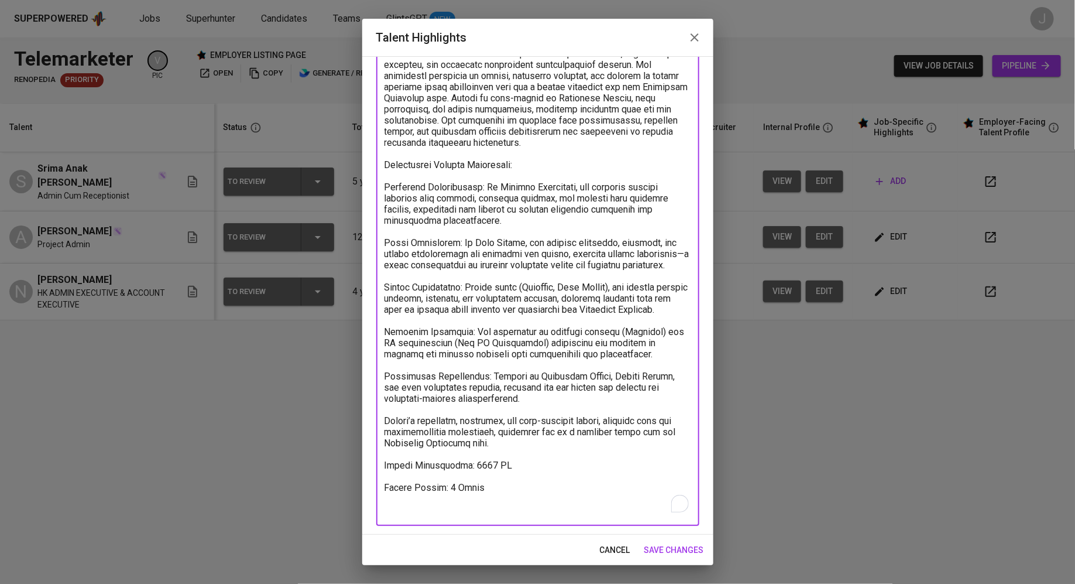
drag, startPoint x: 465, startPoint y: 487, endPoint x: 499, endPoint y: 487, distance: 33.4
click at [499, 487] on textarea "To enrich screen reader interactions, please activate Accessibility in Grammarl…" at bounding box center [538, 253] width 307 height 523
type textarea "Resume: [URL][DOMAIN_NAME] [PERSON_NAME] is a highly experienced administrative…"
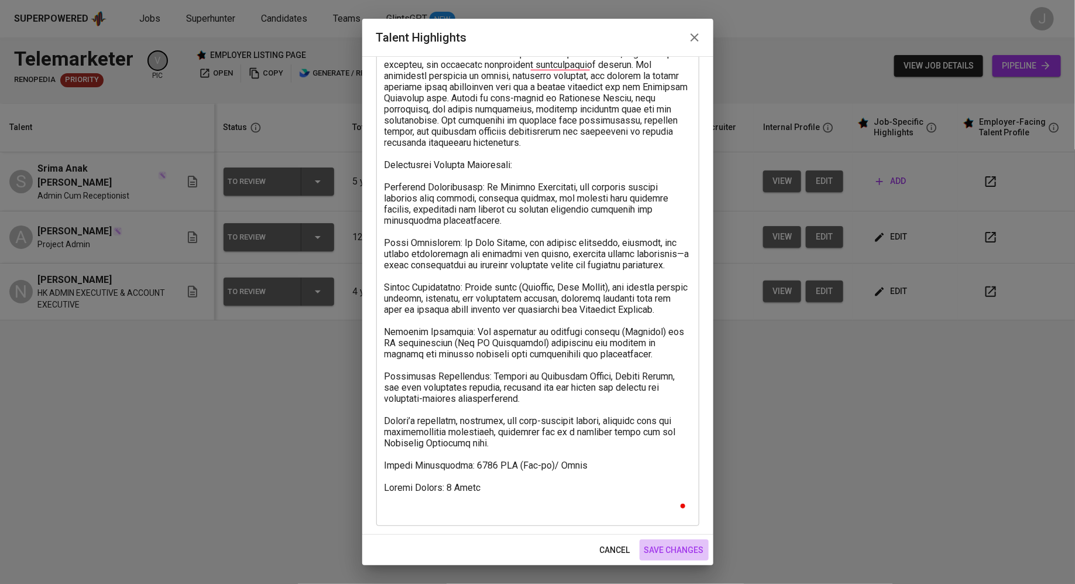
click at [680, 545] on span "save changes" at bounding box center [675, 550] width 60 height 15
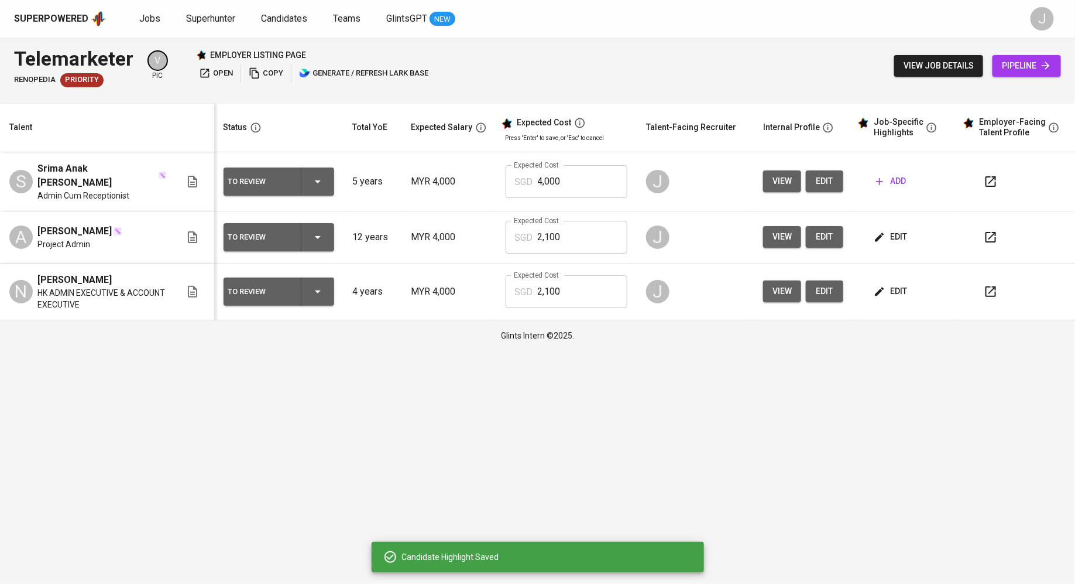
click at [890, 288] on span "edit" at bounding box center [891, 291] width 31 height 15
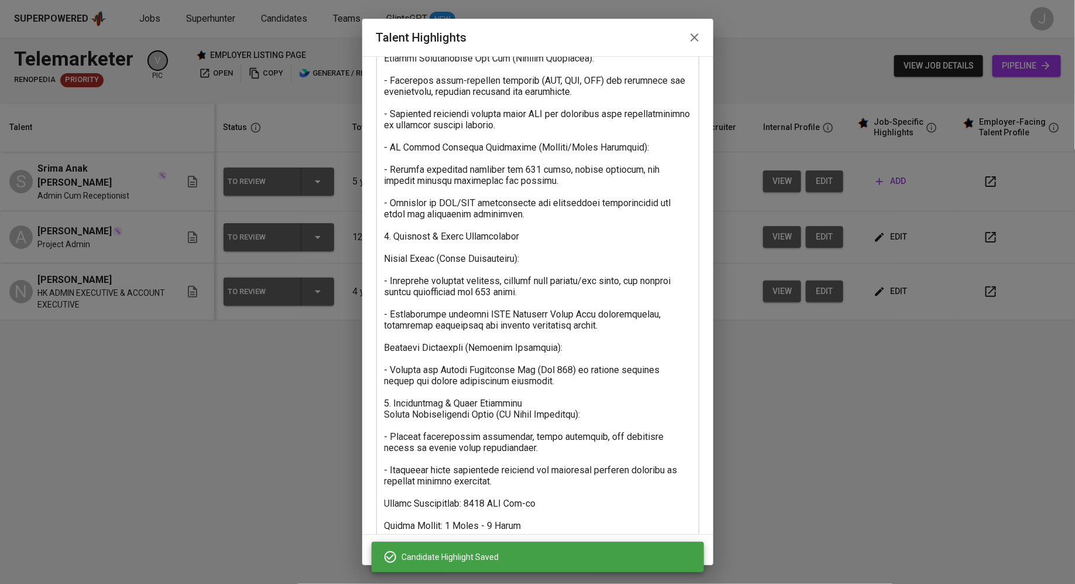
scroll to position [530, 0]
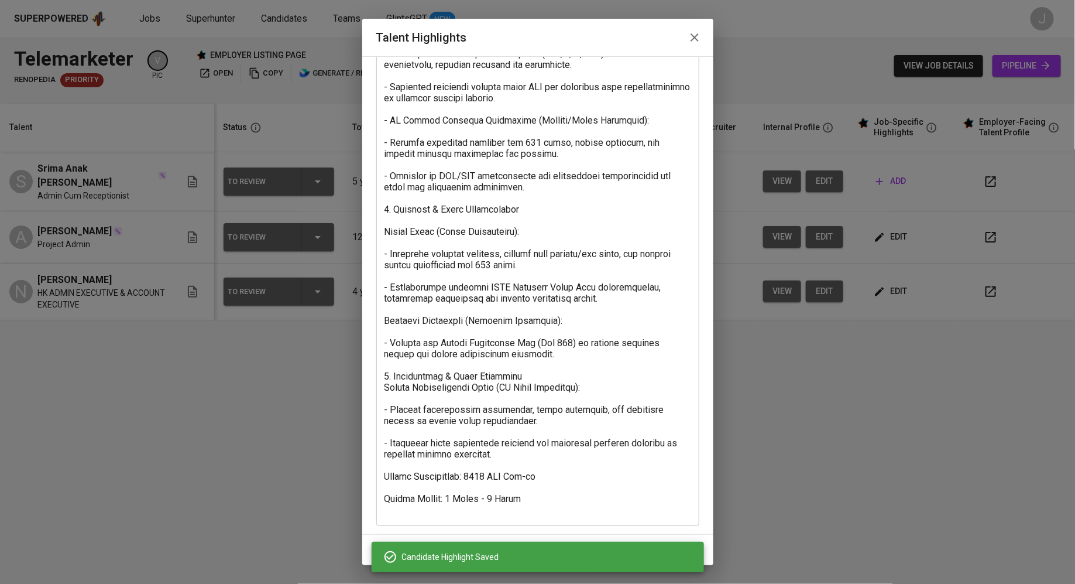
click at [543, 473] on textarea at bounding box center [538, 59] width 307 height 912
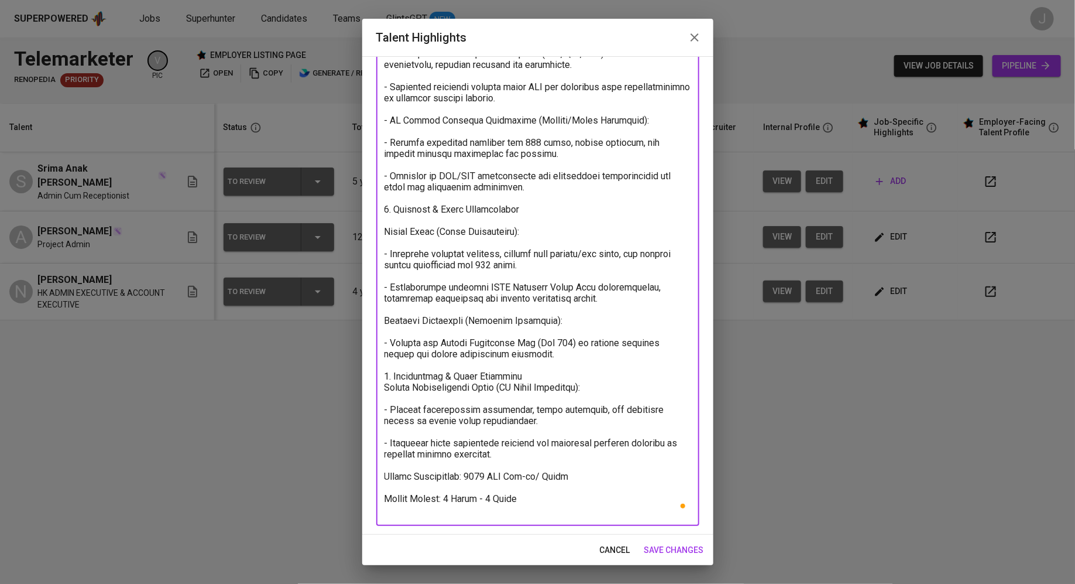
type textarea "Resume: [URL][DOMAIN_NAME] [PERSON_NAME] is a highly skilled and versatile prof…"
click at [675, 549] on span "save changes" at bounding box center [675, 550] width 60 height 15
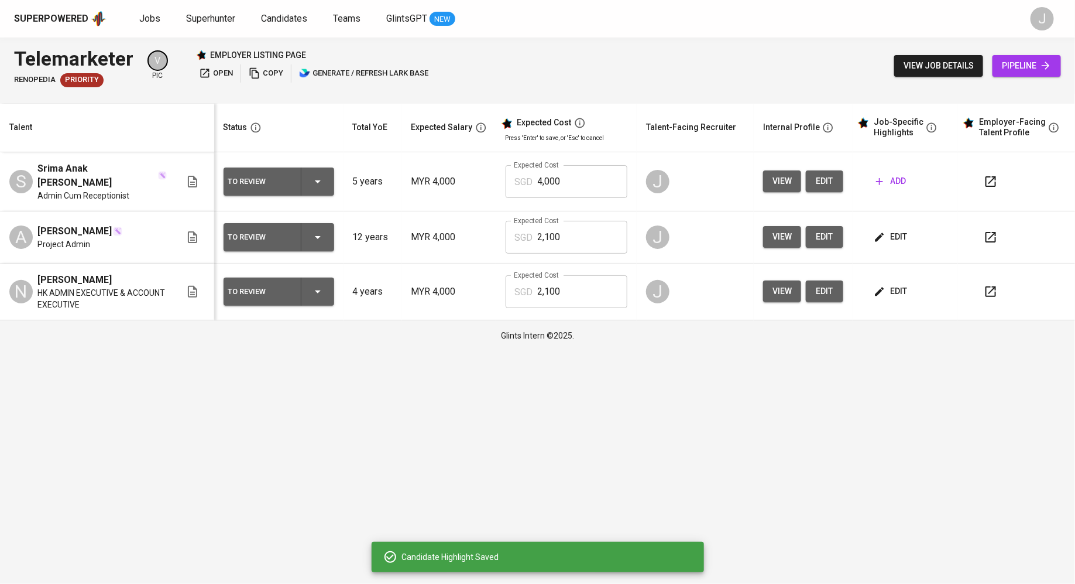
click at [888, 183] on span "add" at bounding box center [891, 181] width 30 height 15
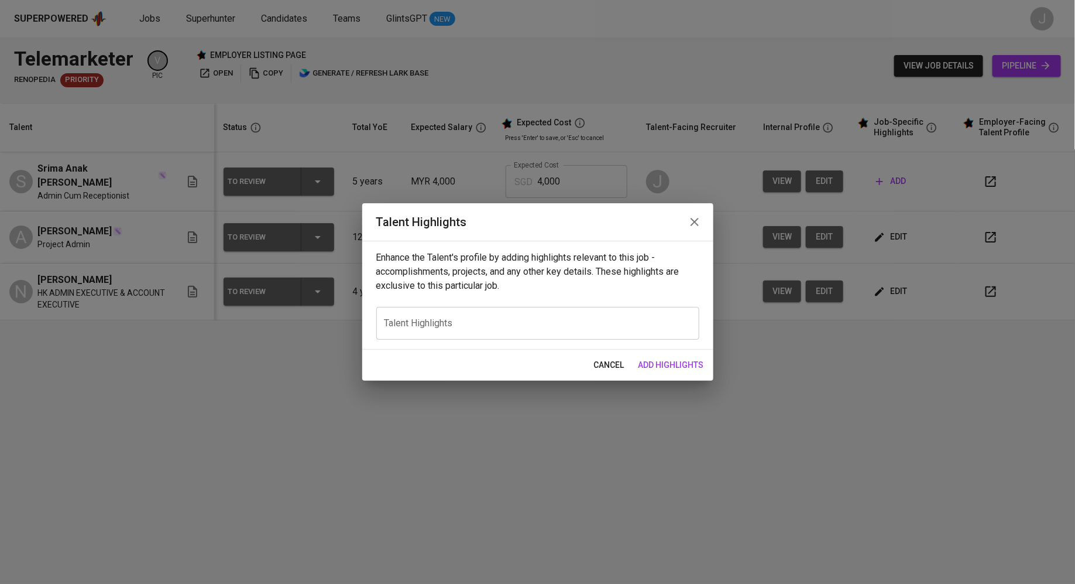
click at [453, 331] on div "x Talent Highlights" at bounding box center [537, 323] width 323 height 33
paste textarea "Loremi: dolor://sitame.co.adipiscin.eli/sedd/EiusmOd2TeMPo7i0UTLaboReetd Magna …"
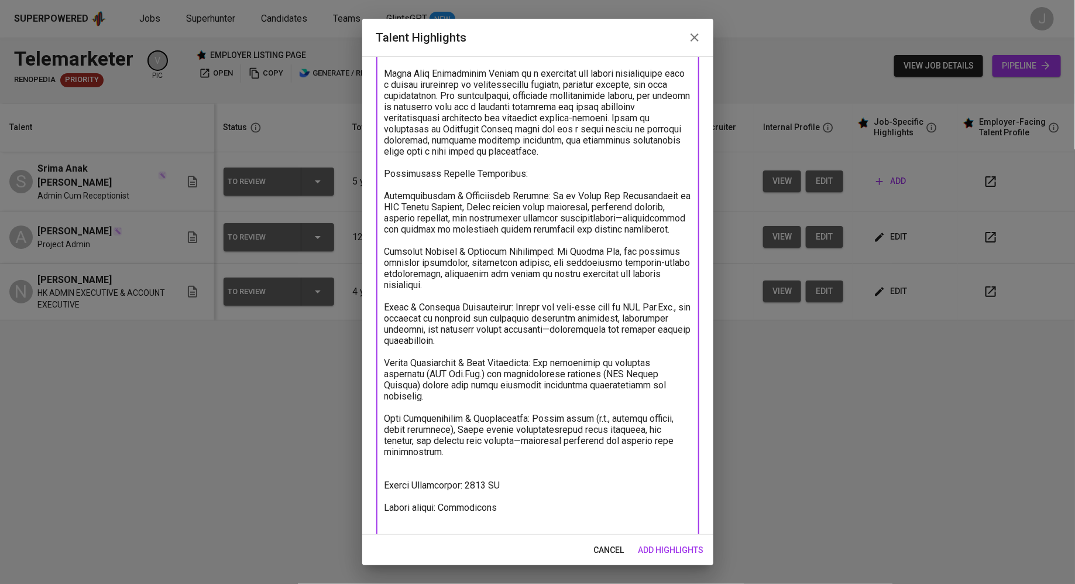
scroll to position [131, 0]
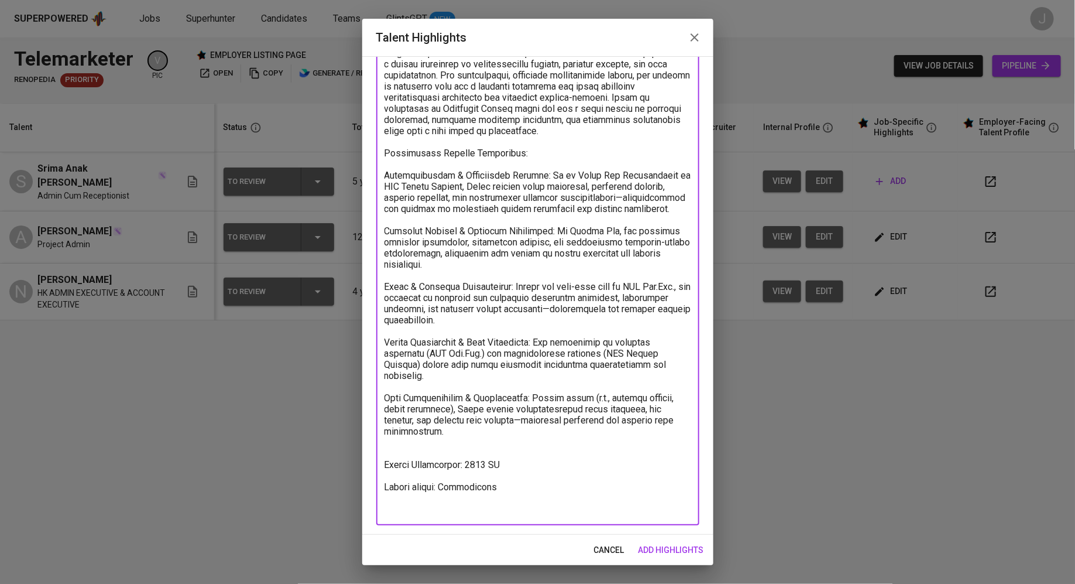
drag, startPoint x: 513, startPoint y: 478, endPoint x: 468, endPoint y: 478, distance: 45.1
click at [468, 478] on textarea at bounding box center [538, 259] width 307 height 512
click at [478, 500] on textarea at bounding box center [538, 259] width 307 height 512
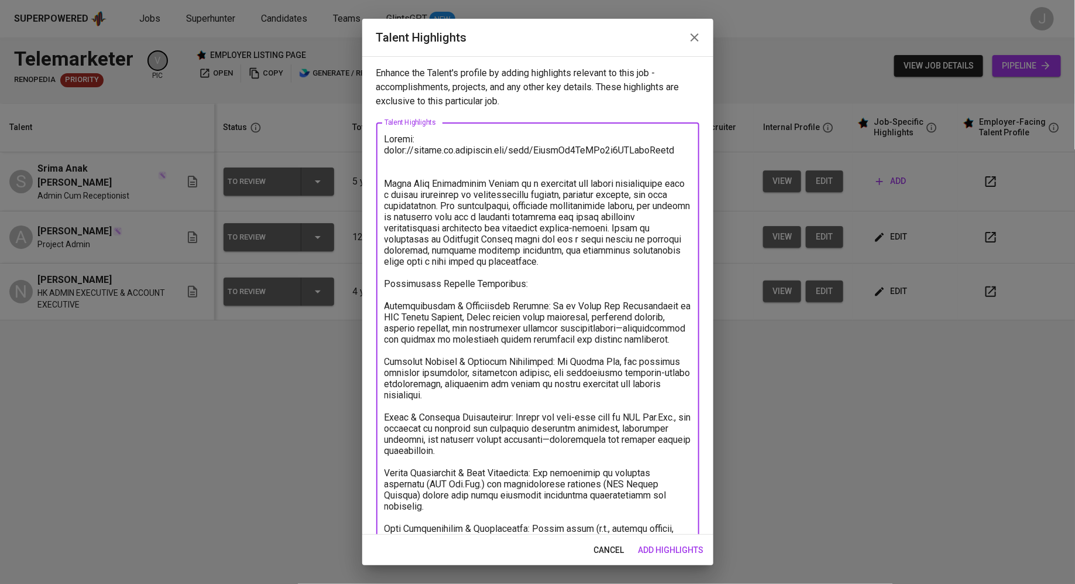
type textarea "Loremi: dolor://sitame.co.adipiscin.eli/sedd/EiusmOd2TeMPo7i0UTLaboReetd Magna …"
click at [694, 548] on span "add highlights" at bounding box center [672, 550] width 66 height 15
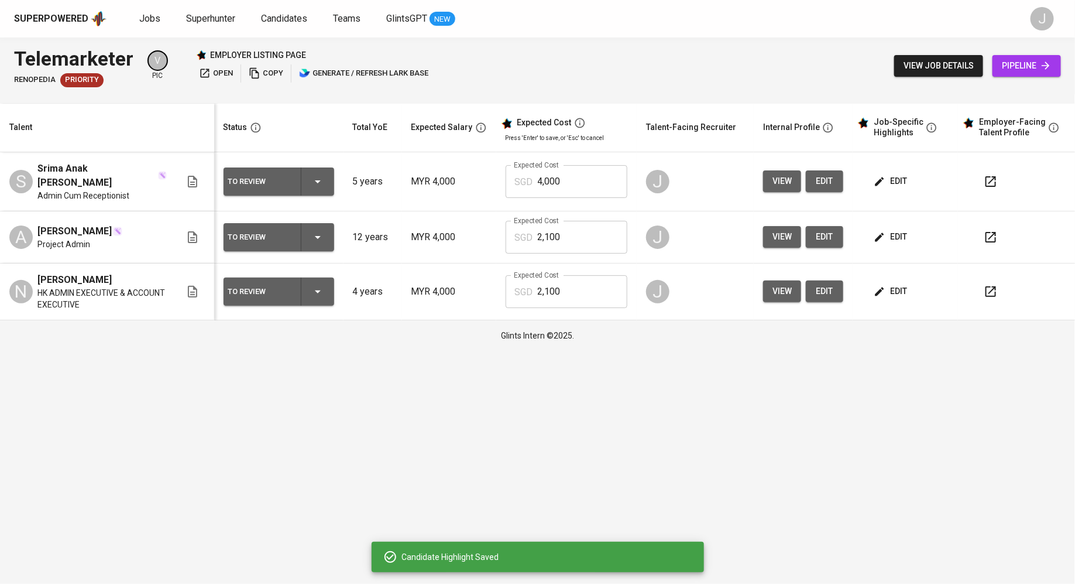
click at [287, 179] on div "To Review" at bounding box center [259, 181] width 63 height 15
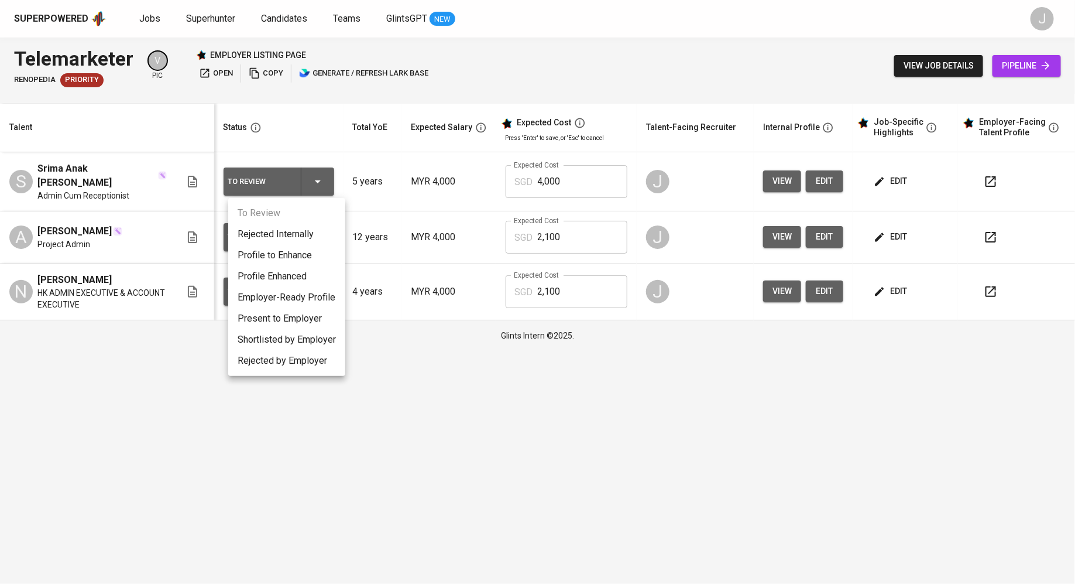
click at [576, 186] on div at bounding box center [537, 292] width 1075 height 584
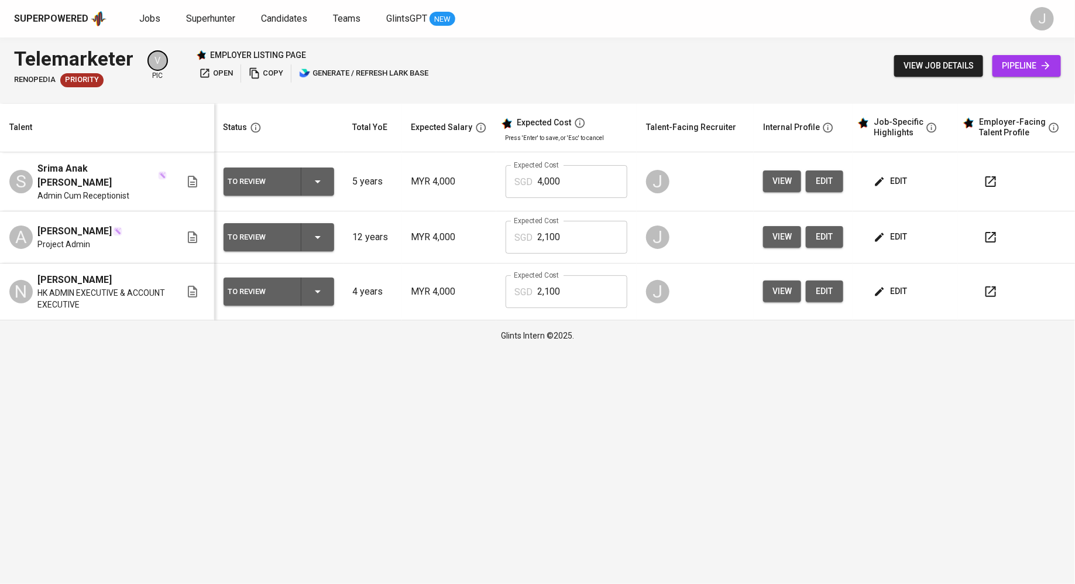
click at [553, 184] on input "4,000" at bounding box center [583, 181] width 90 height 33
type input "2,100"
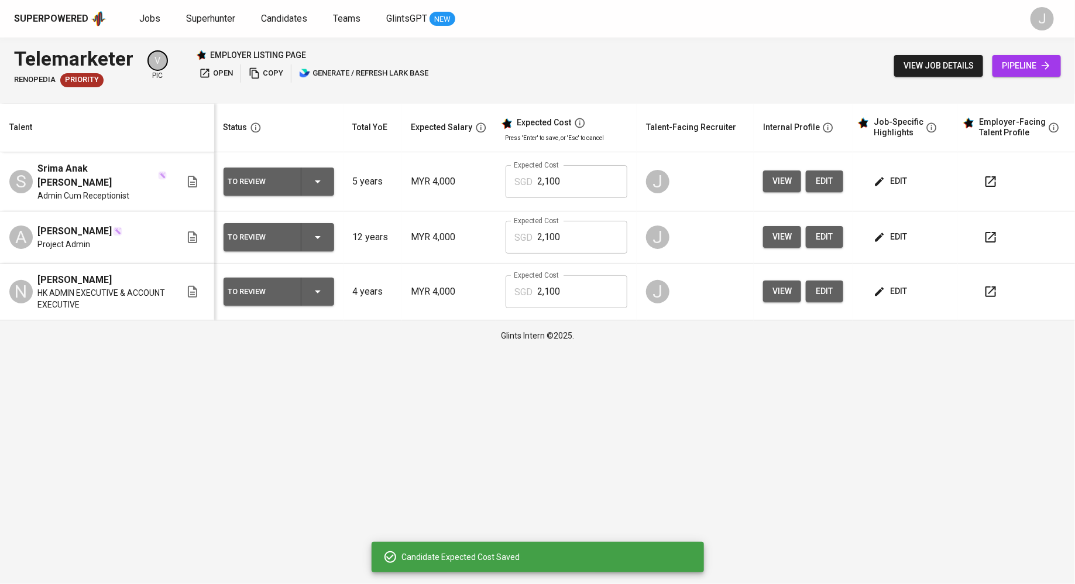
click at [321, 170] on div "To Review" at bounding box center [278, 181] width 101 height 28
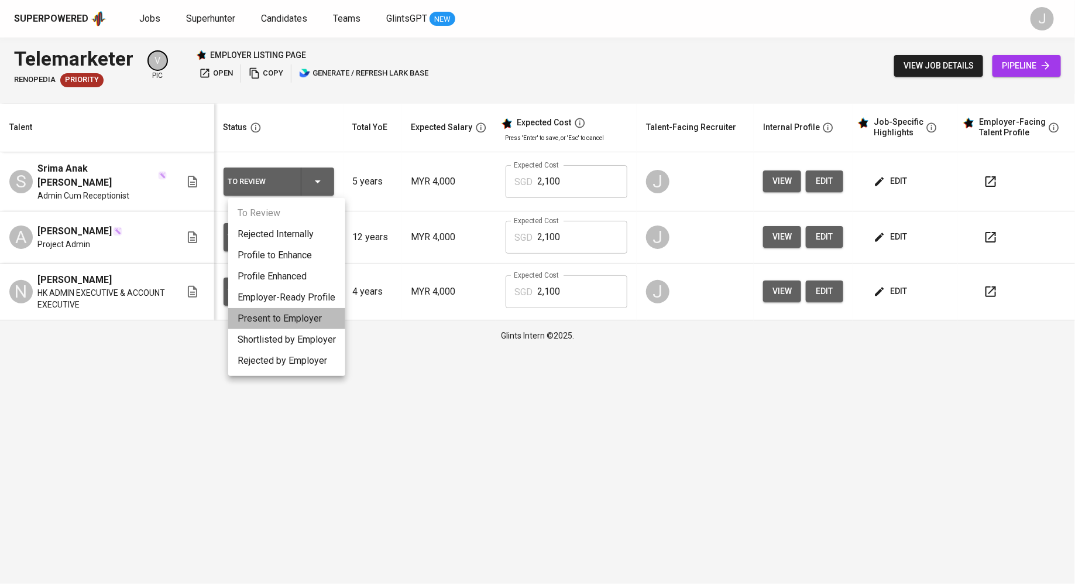
click at [304, 321] on li "Present to Employer" at bounding box center [286, 318] width 117 height 21
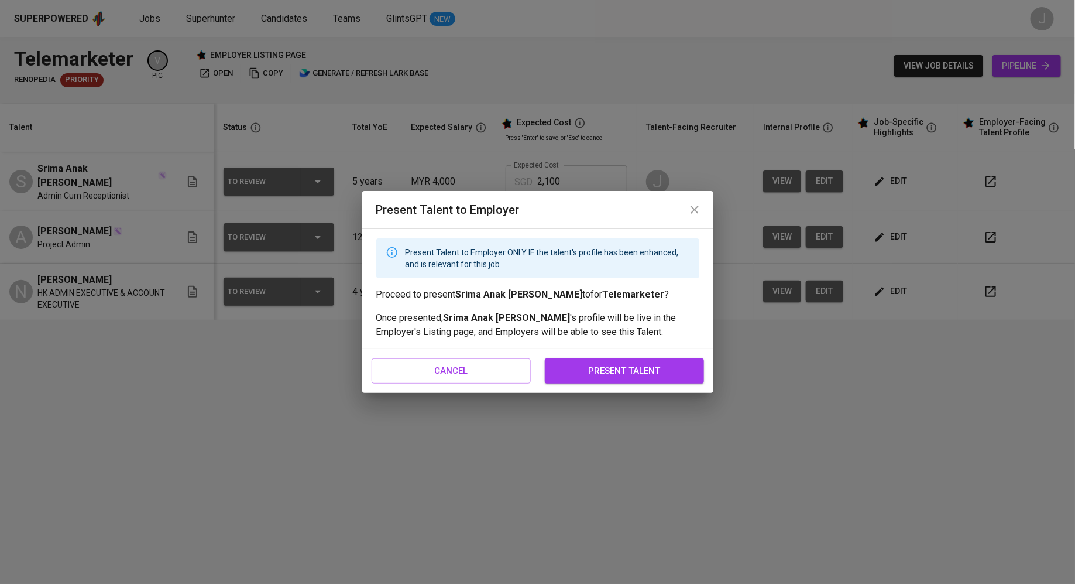
click at [588, 374] on span "present talent" at bounding box center [624, 370] width 133 height 15
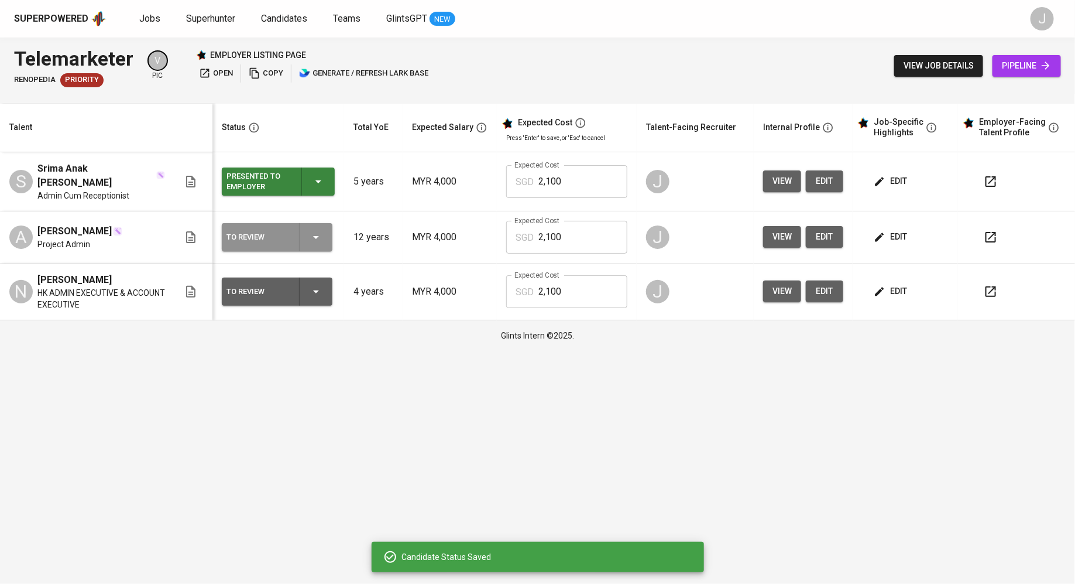
click at [265, 238] on div "To Review" at bounding box center [258, 237] width 63 height 15
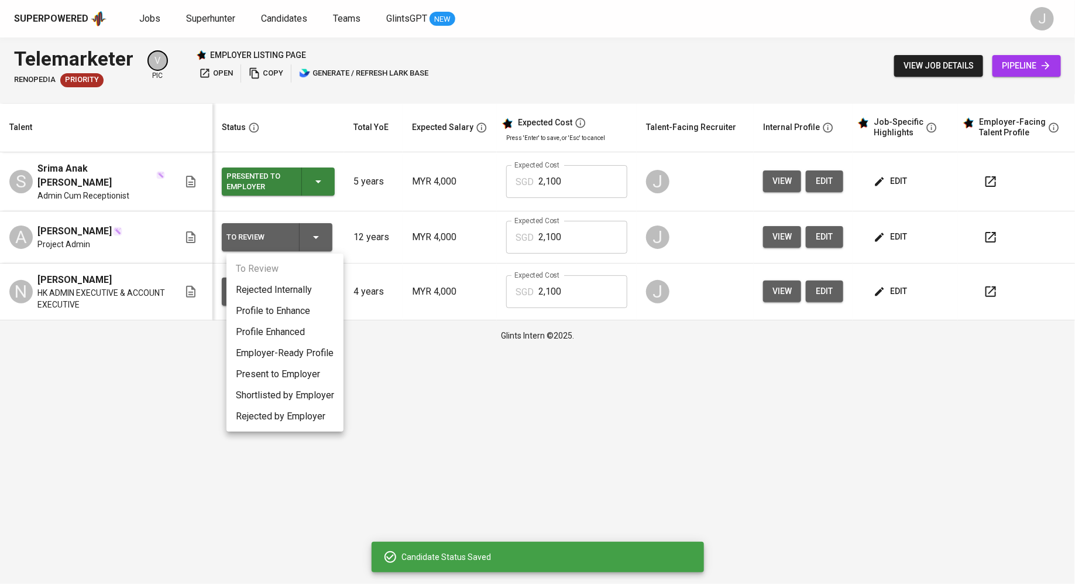
click at [279, 374] on li "Present to Employer" at bounding box center [285, 374] width 117 height 21
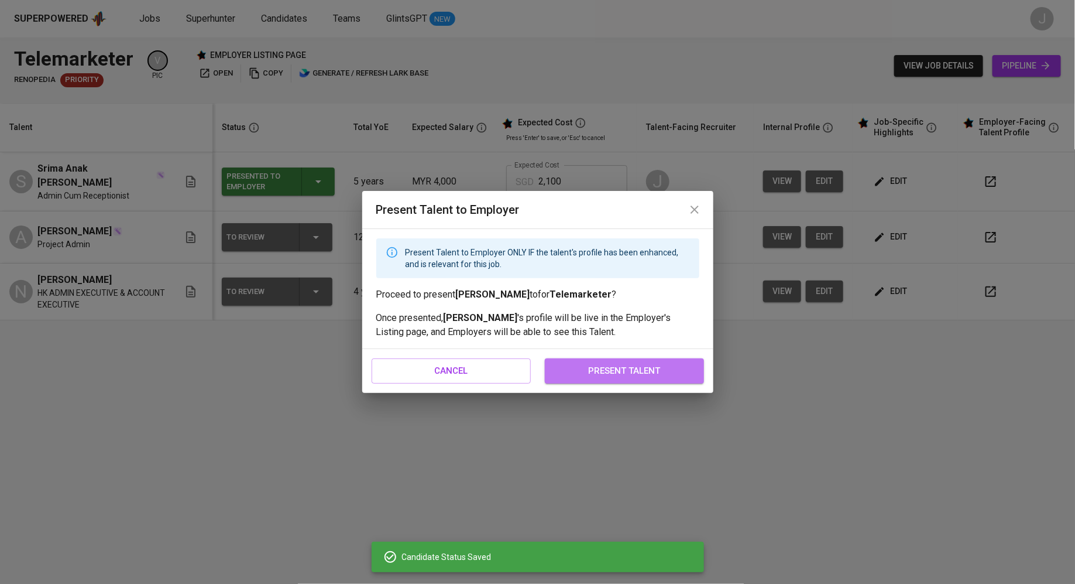
click at [574, 364] on span "present talent" at bounding box center [624, 370] width 133 height 15
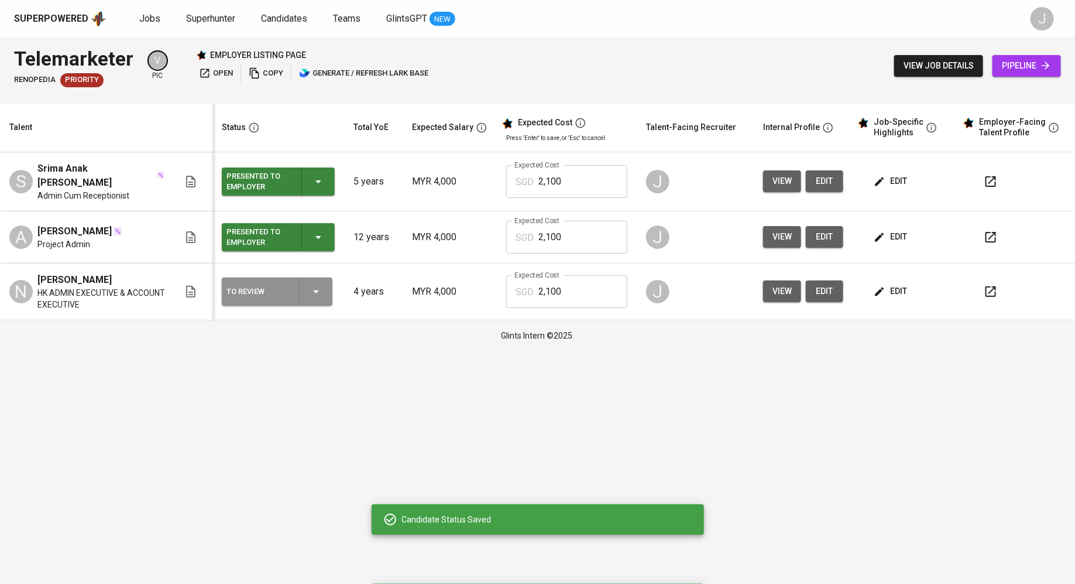
click at [290, 292] on div "To Review" at bounding box center [258, 291] width 63 height 15
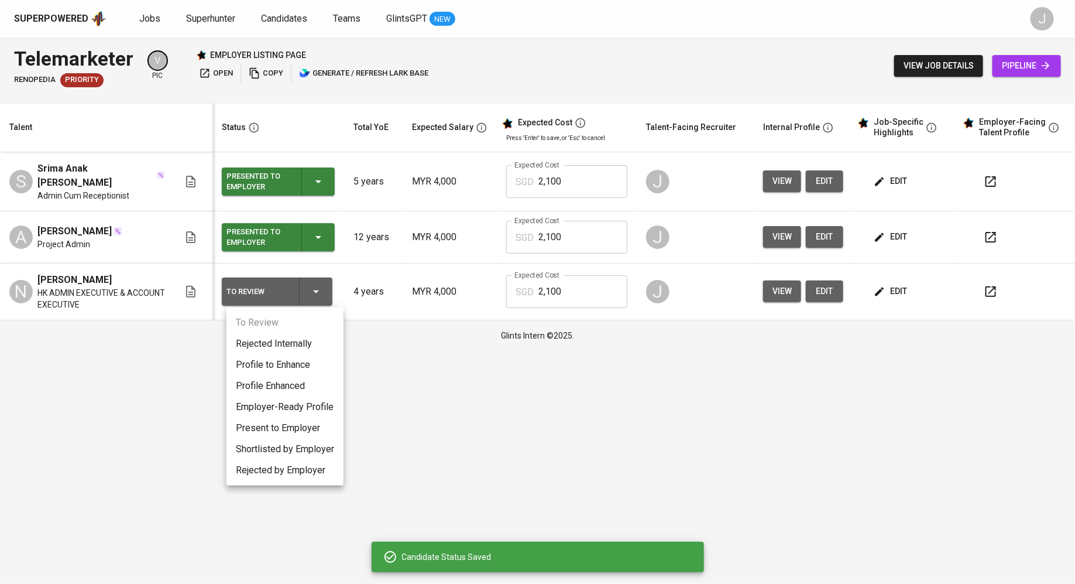
click at [279, 429] on li "Present to Employer" at bounding box center [285, 427] width 117 height 21
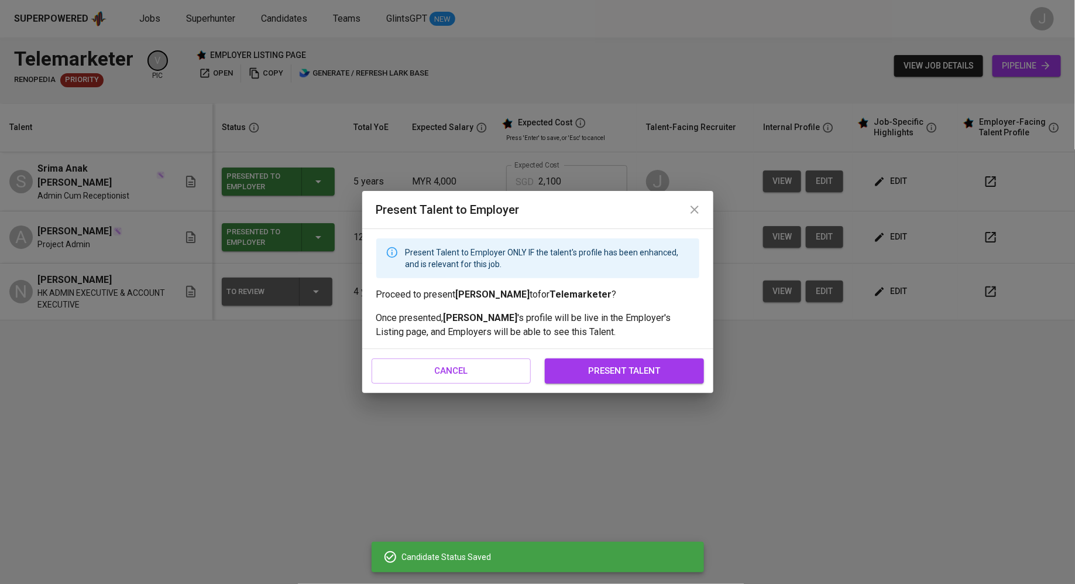
click at [608, 362] on button "present talent" at bounding box center [624, 370] width 159 height 25
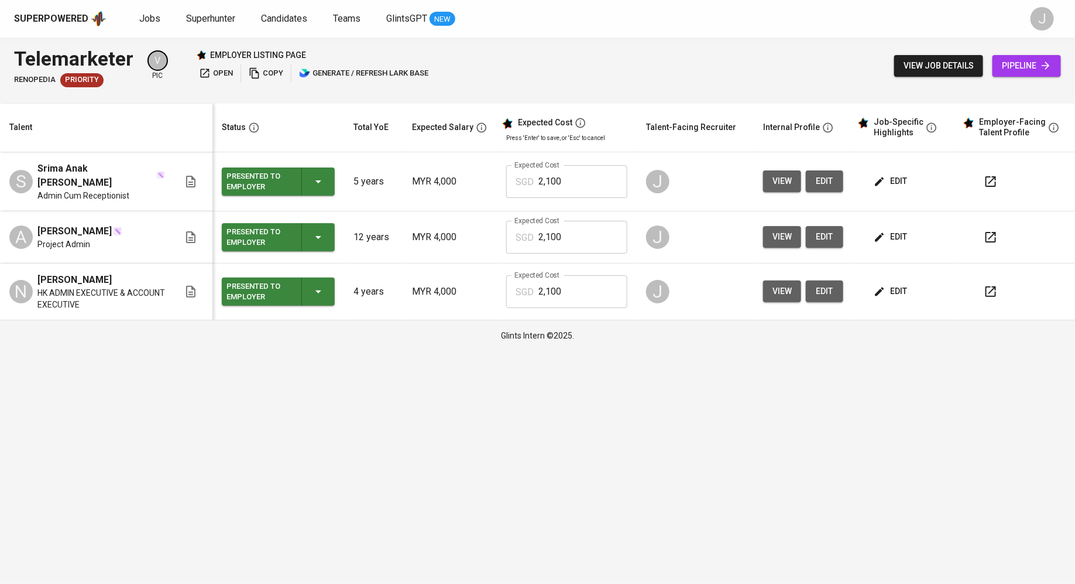
click at [215, 74] on span "open" at bounding box center [216, 73] width 34 height 13
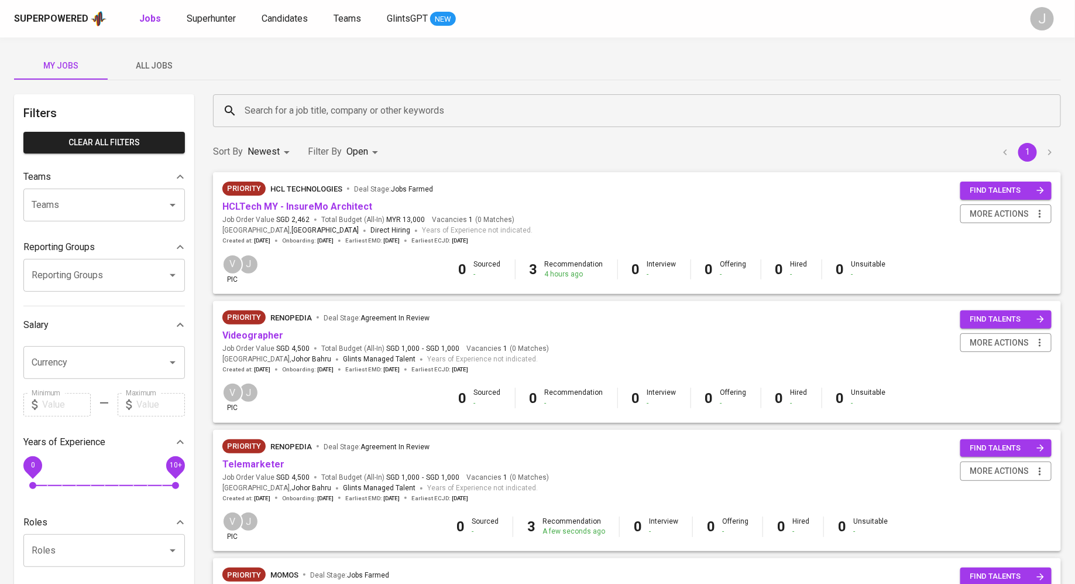
click at [256, 117] on input "Search for a job title, company or other keywords" at bounding box center [640, 111] width 797 height 22
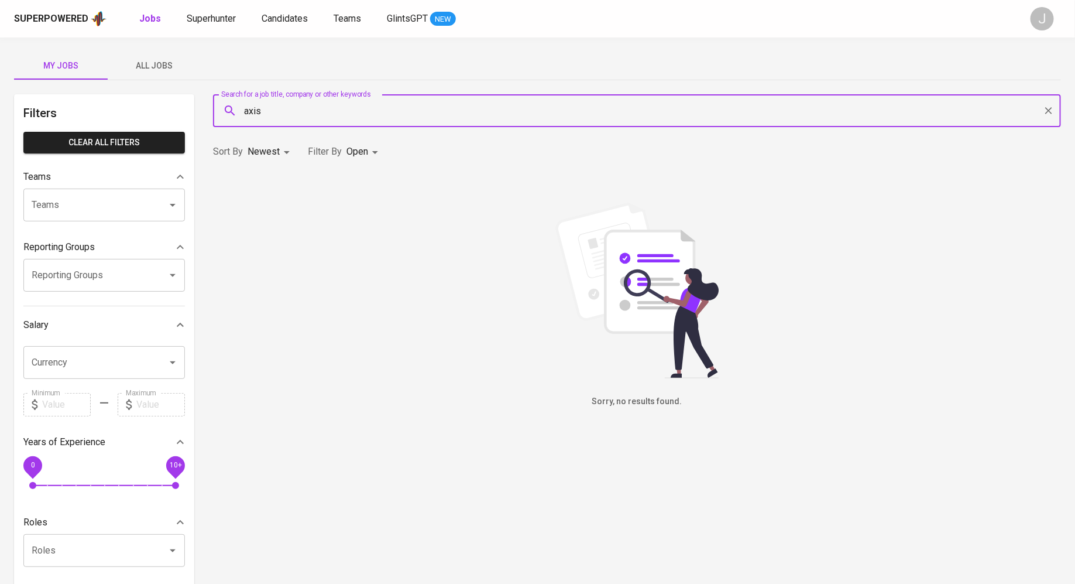
type input "axis"
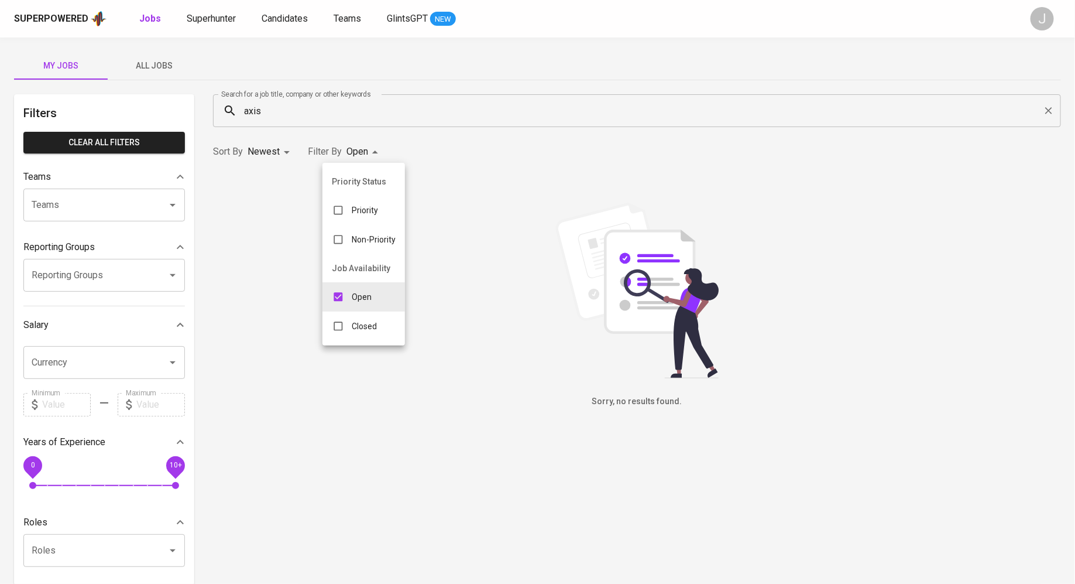
click at [372, 153] on body "Superpowered Jobs Superhunter Candidates Teams GlintsGPT NEW J My Jobs All Jobs…" at bounding box center [537, 399] width 1075 height 799
click at [355, 326] on p "Closed" at bounding box center [364, 326] width 25 height 12
type input "OPEN,CLOSE"
checkbox input "true"
click at [302, 109] on div at bounding box center [537, 292] width 1075 height 584
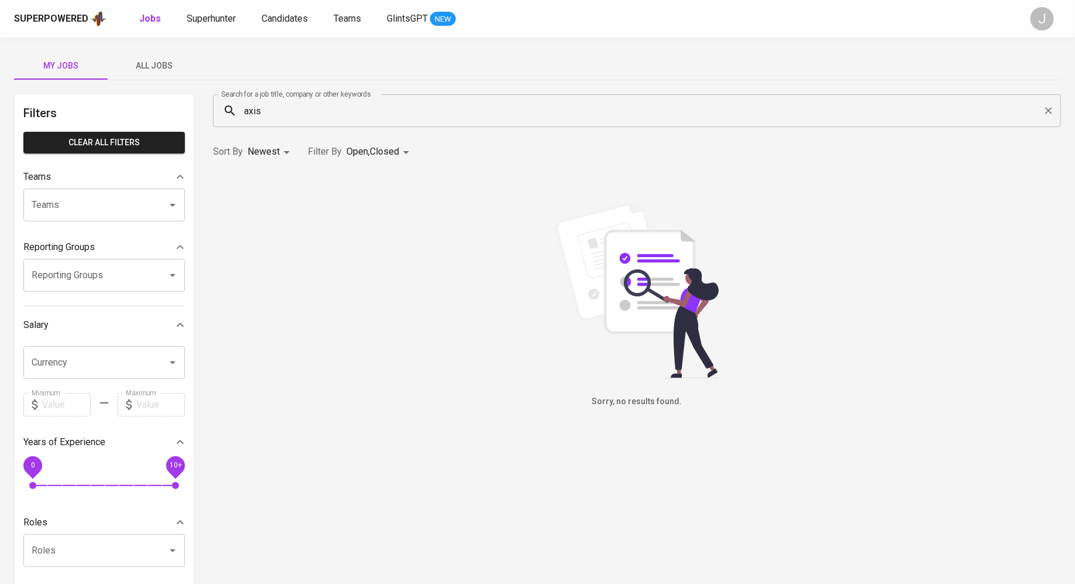
click at [302, 109] on input "axis" at bounding box center [640, 111] width 797 height 22
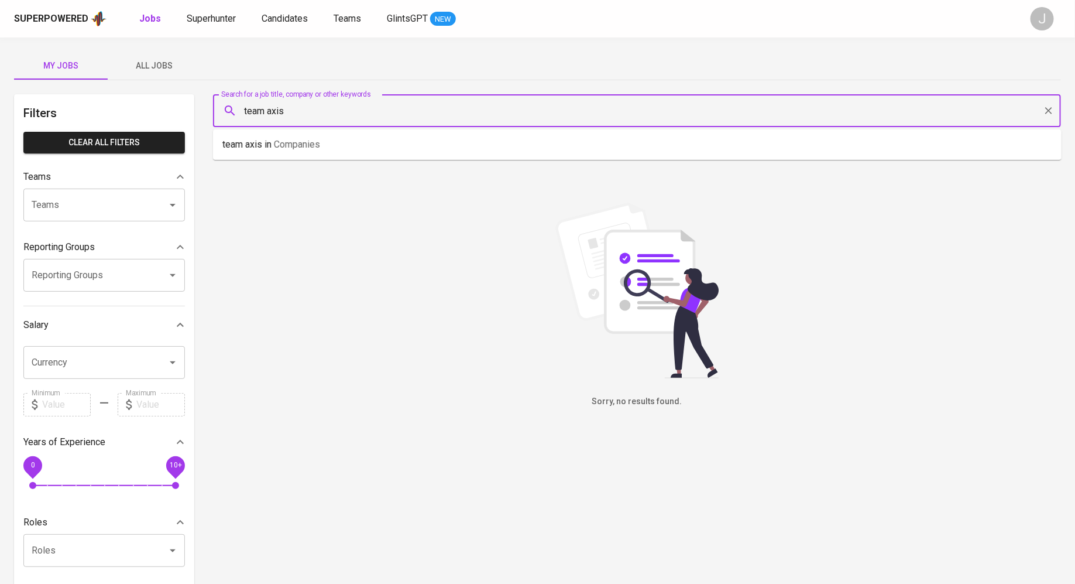
type input "team axis"
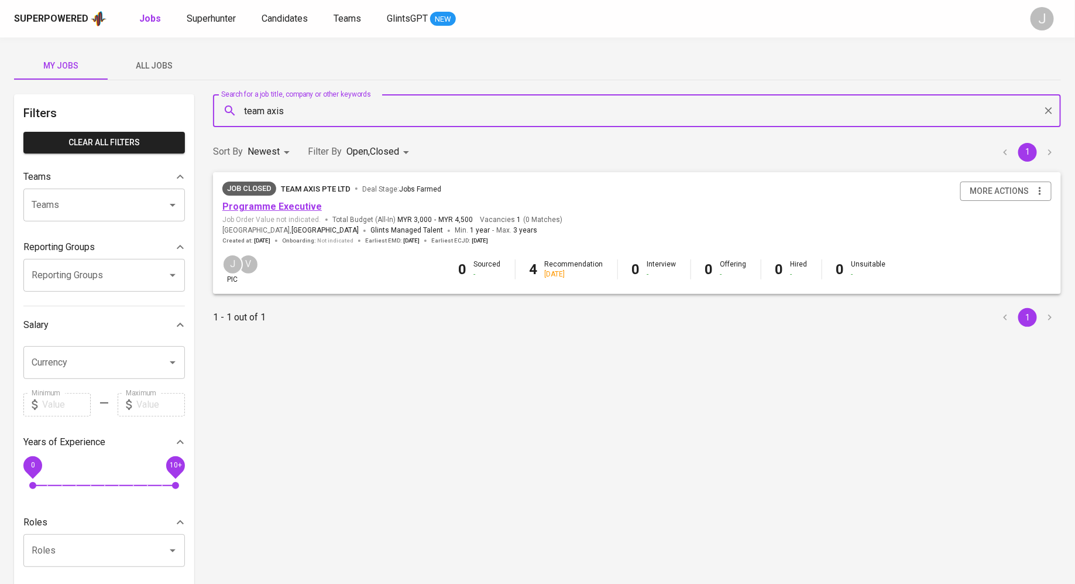
click at [278, 210] on link "Programme Executive" at bounding box center [272, 206] width 100 height 11
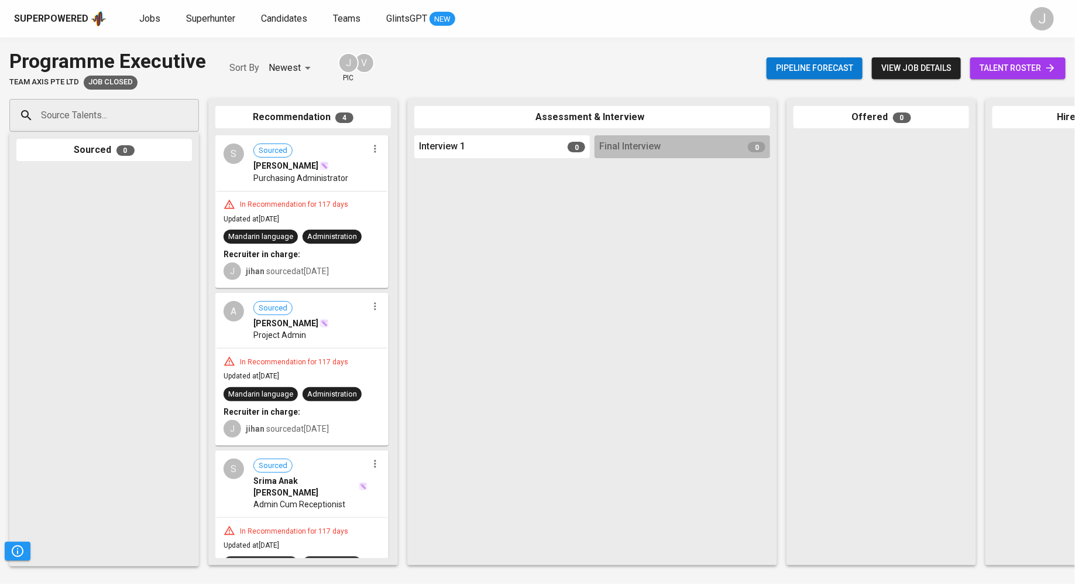
click at [1034, 60] on link "talent roster" at bounding box center [1018, 68] width 95 height 22
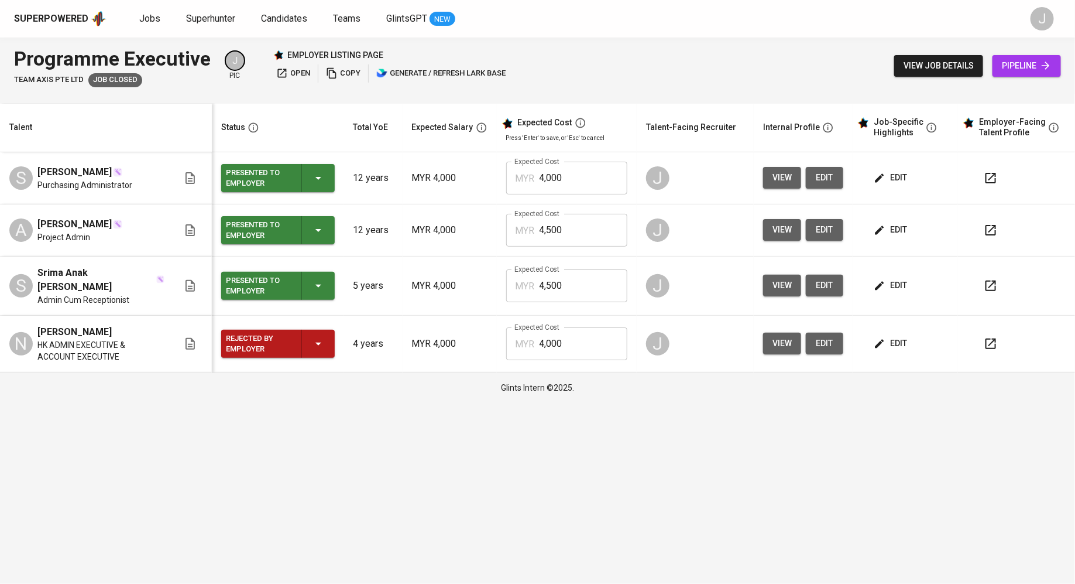
click at [903, 224] on span "edit" at bounding box center [891, 229] width 31 height 15
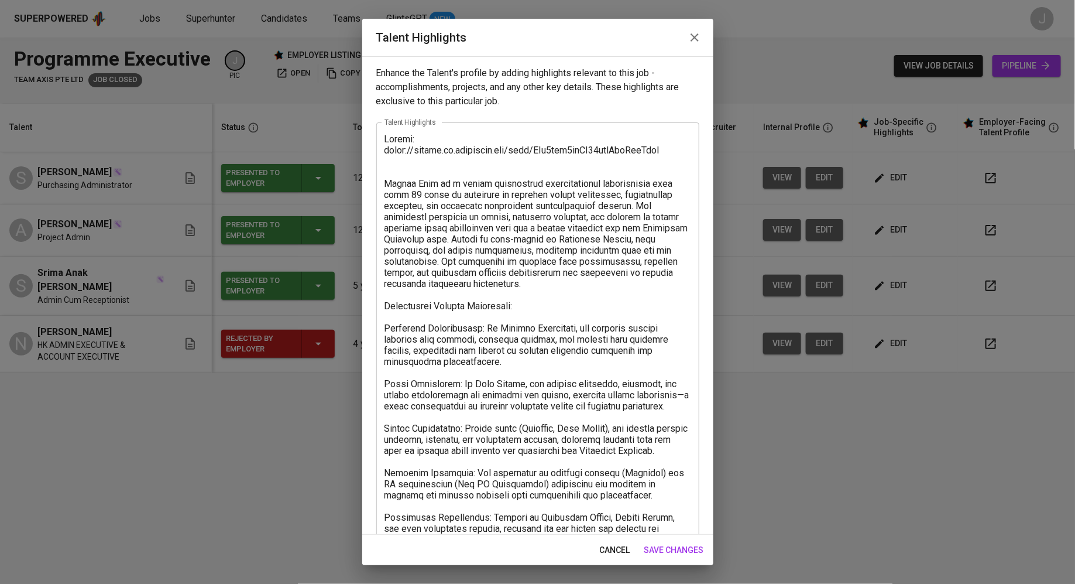
click at [380, 249] on div "x Talent Highlights" at bounding box center [537, 394] width 323 height 544
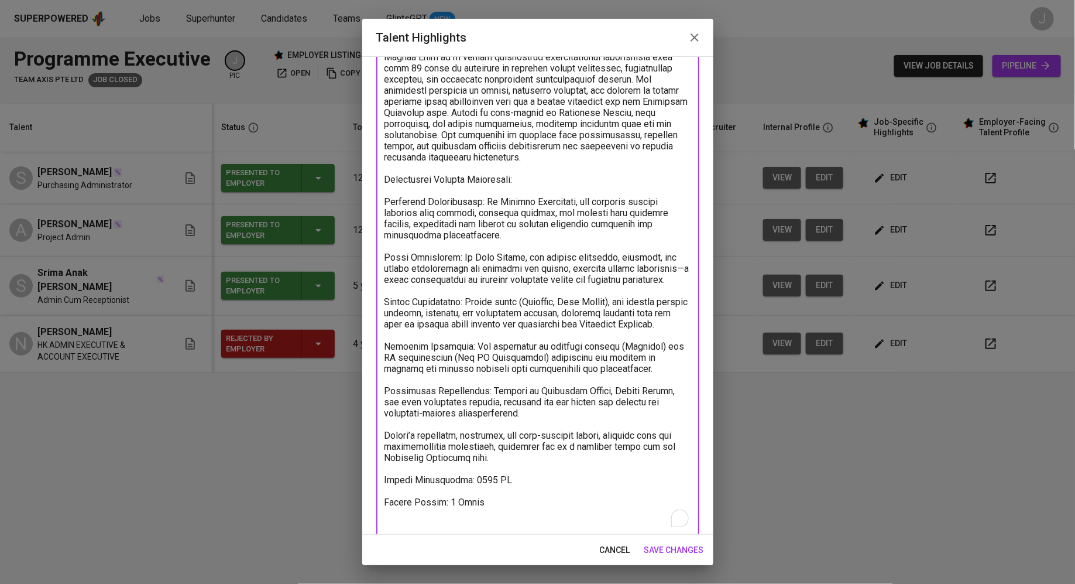
scroll to position [141, 0]
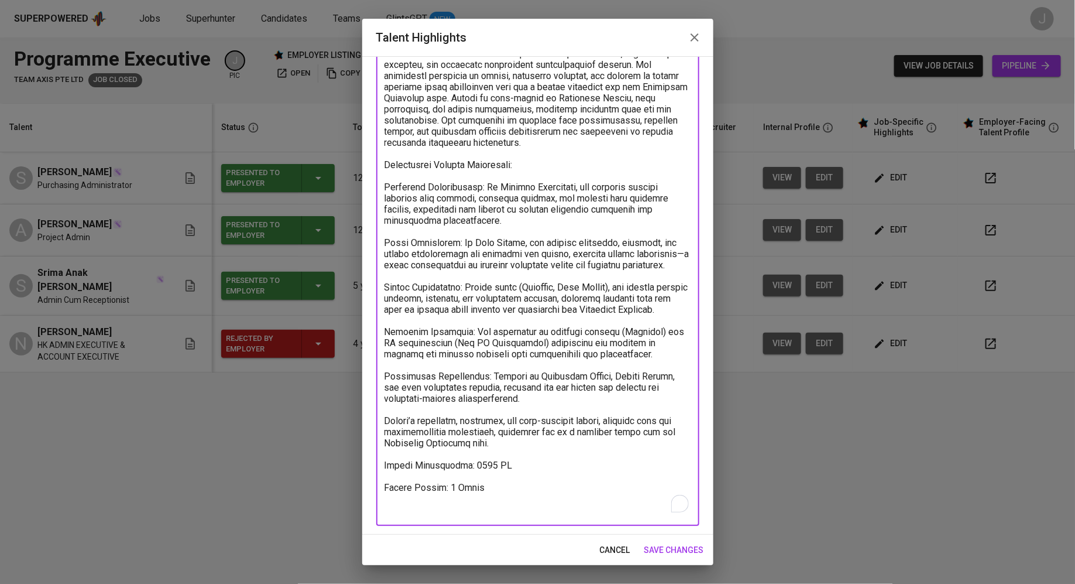
click at [499, 271] on textarea "To enrich screen reader interactions, please activate Accessibility in Grammarl…" at bounding box center [538, 253] width 307 height 523
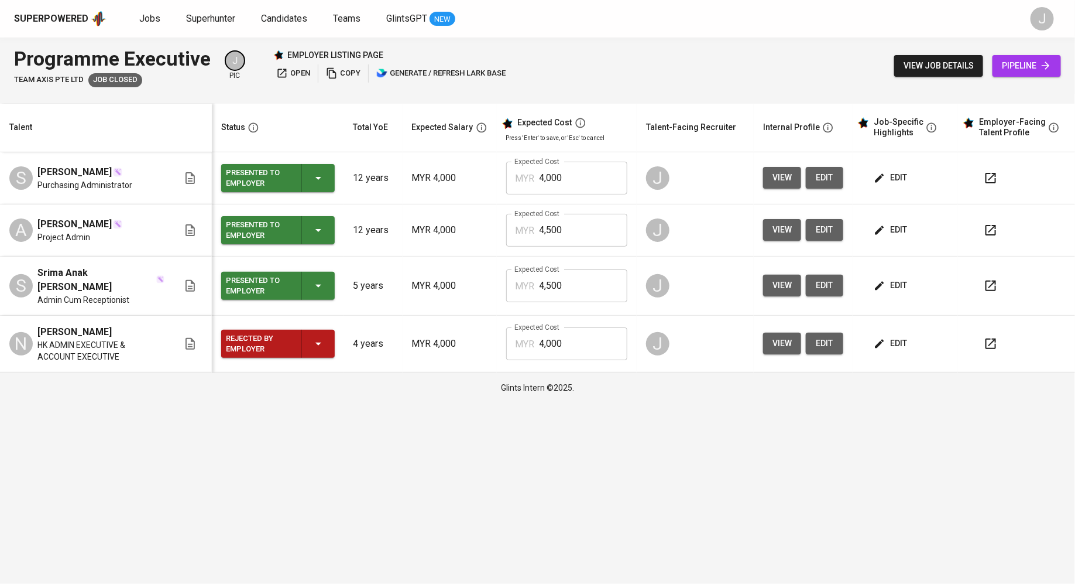
click at [896, 344] on span "edit" at bounding box center [891, 343] width 31 height 15
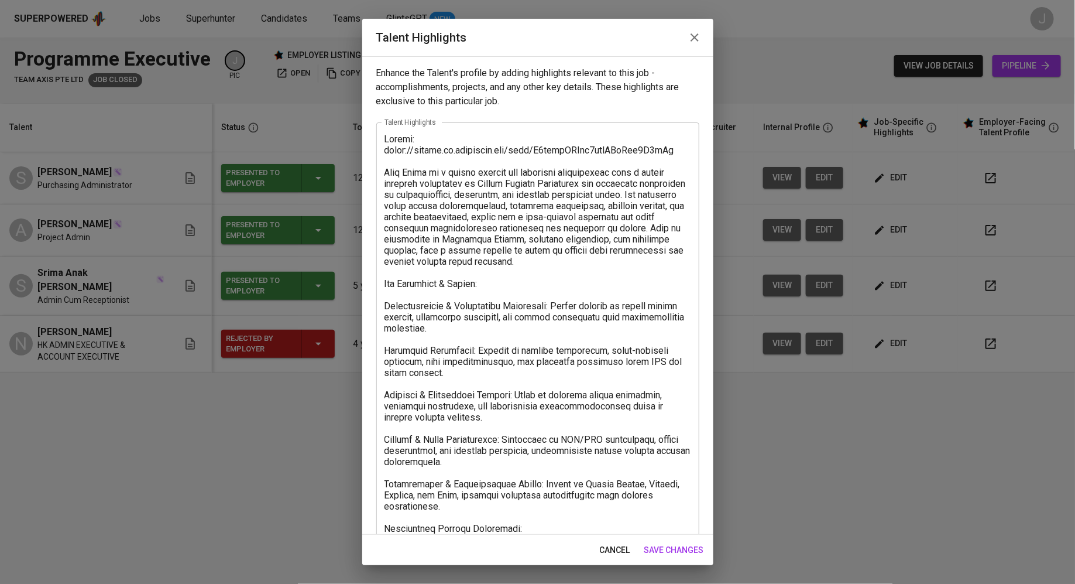
click at [532, 312] on textarea at bounding box center [538, 589] width 307 height 912
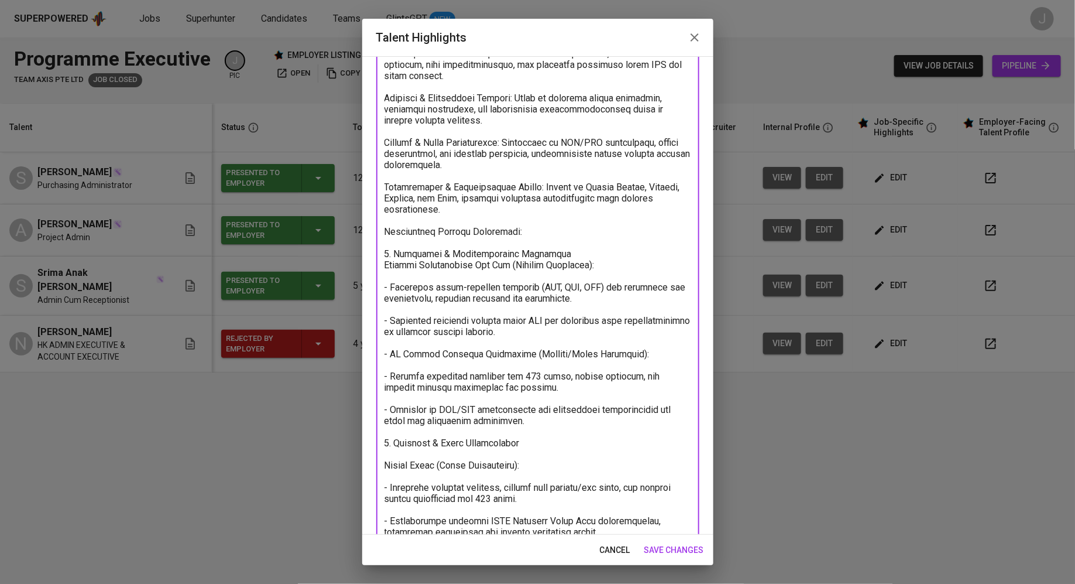
scroll to position [530, 0]
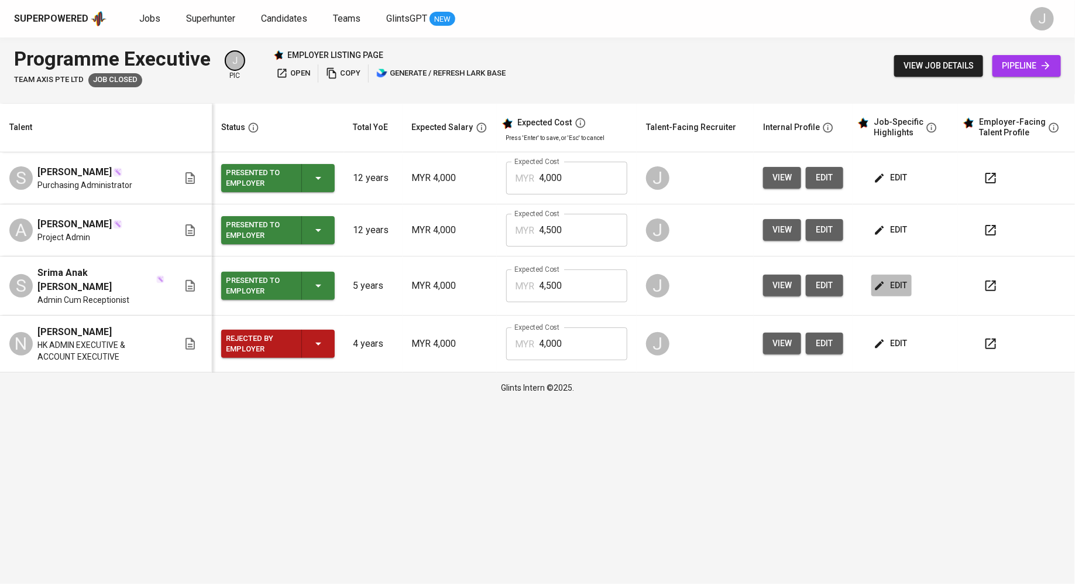
click at [893, 286] on span "edit" at bounding box center [891, 285] width 31 height 15
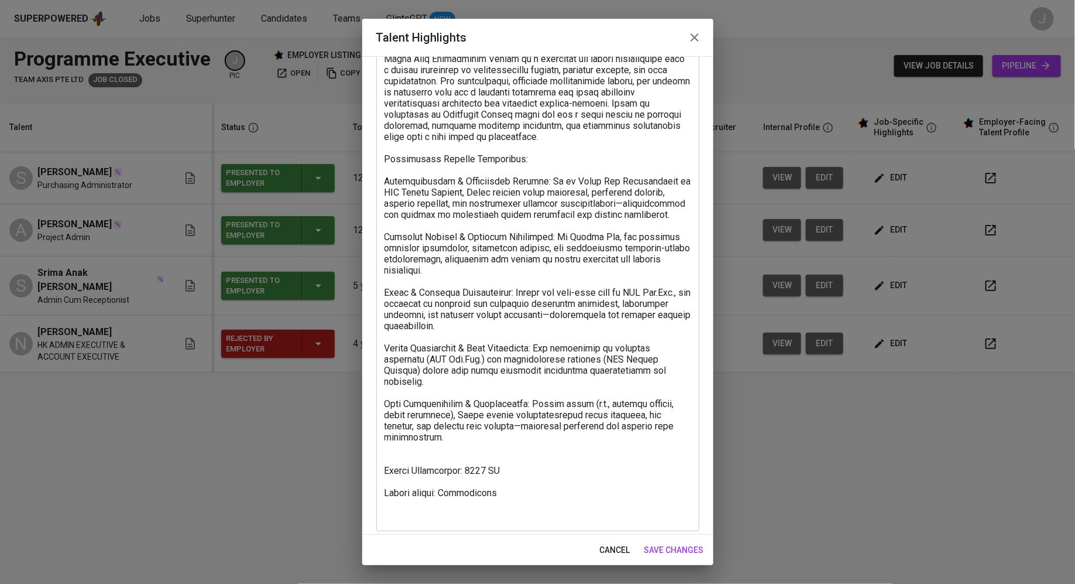
scroll to position [131, 0]
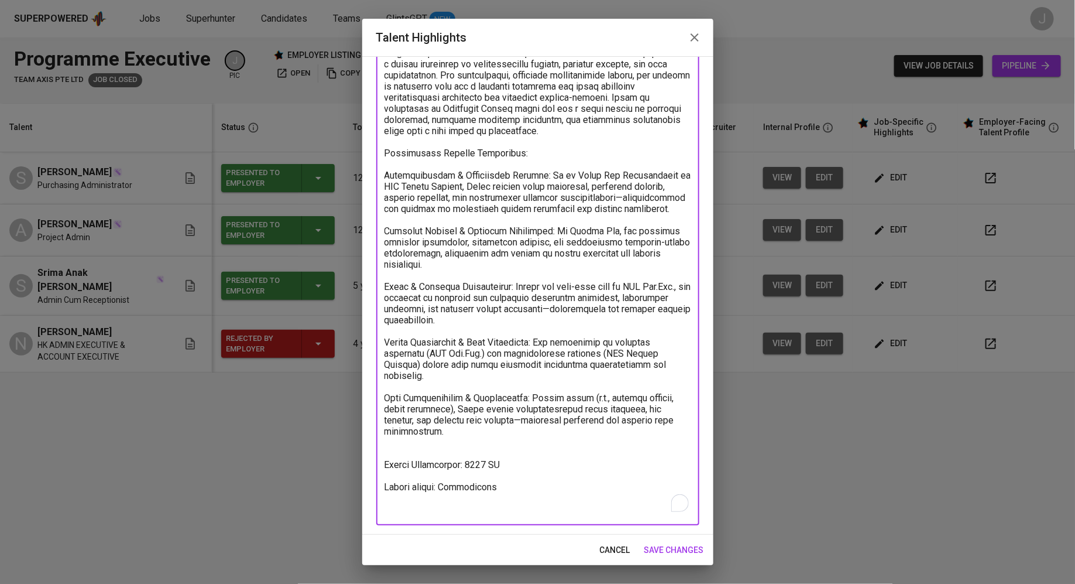
click at [505, 257] on textarea "To enrich screen reader interactions, please activate Accessibility in Grammarl…" at bounding box center [538, 259] width 307 height 512
